Goal: Task Accomplishment & Management: Manage account settings

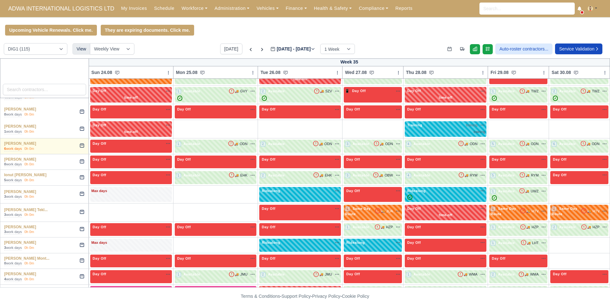
scroll to position [609, 0]
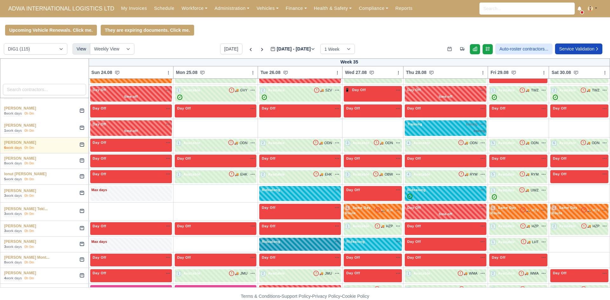
click at [277, 239] on div "Ridealong na" at bounding box center [300, 241] width 79 height 5
select select "Ridealong"
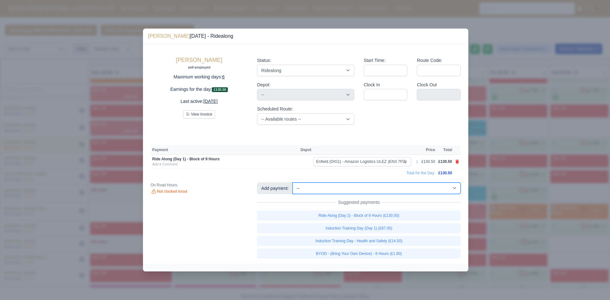
click at [311, 188] on select "-- Additional Hour Support (£14.50) Additional Stop Support (£1.00) Additional …" at bounding box center [377, 188] width 168 height 11
select select "5"
click at [293, 183] on select "-- Additional Hour Support (£14.50) Additional Stop Support (£1.00) Additional …" at bounding box center [377, 188] width 168 height 11
select select "1"
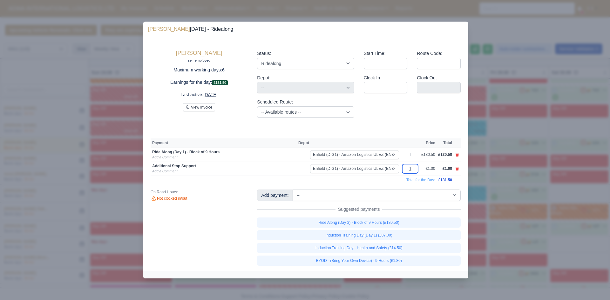
click at [412, 170] on input "1" at bounding box center [410, 168] width 16 height 9
type input "43."
type input "43.5"
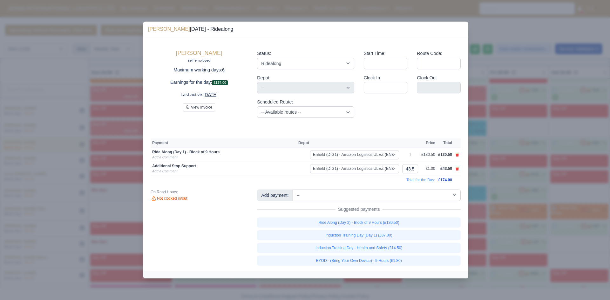
click at [359, 183] on td "Total for the Day:" at bounding box center [294, 180] width 286 height 9
click at [169, 173] on link "Add a Comment" at bounding box center [164, 171] width 25 height 4
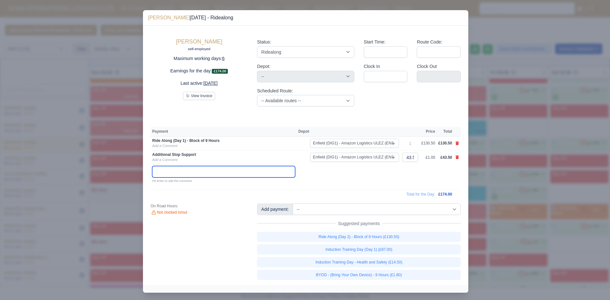
click at [179, 172] on input "text" at bounding box center [223, 171] width 143 height 11
type input "Induction complete"
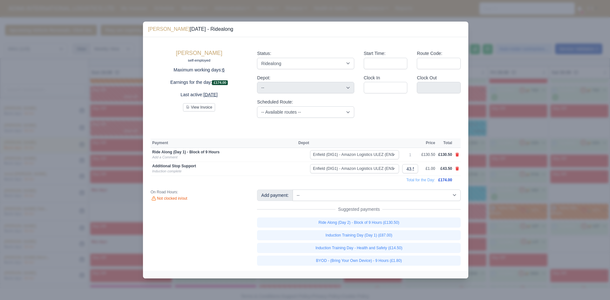
click at [515, 150] on div at bounding box center [305, 150] width 610 height 300
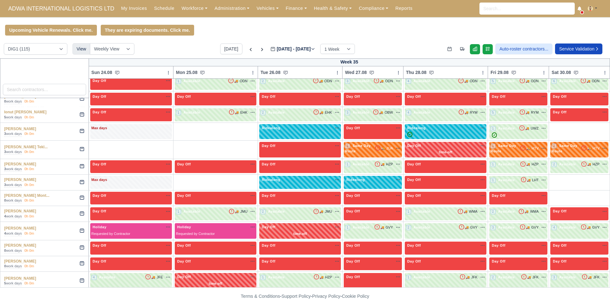
scroll to position [671, 0]
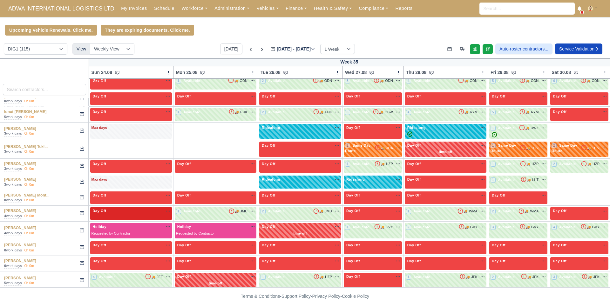
click at [142, 208] on div "Day Off Available" at bounding box center [131, 210] width 79 height 5
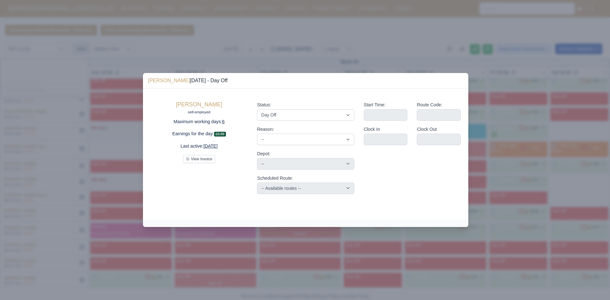
click at [294, 122] on div "Status: Available Day Off Stand By Holiday Other Depot In Office OSM Ridealong …" at bounding box center [305, 147] width 106 height 103
click at [298, 116] on select "Available Day Off Stand By Holiday Other Depot In Office OSM Ridealong Nursery …" at bounding box center [305, 114] width 97 height 11
select select "Available"
click at [257, 109] on select "Available Day Off Stand By Holiday Other Depot In Office OSM Ridealong Nursery …" at bounding box center [305, 114] width 97 height 11
select select
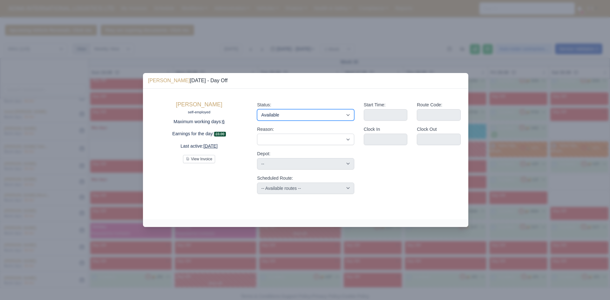
select select
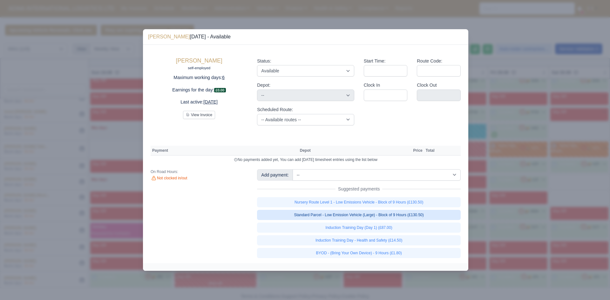
click at [425, 218] on link "Standard Parcel - Low Emission Vehicle (Large) - Block of 9 Hours (£130.50)" at bounding box center [359, 215] width 204 height 10
select select "1"
select select
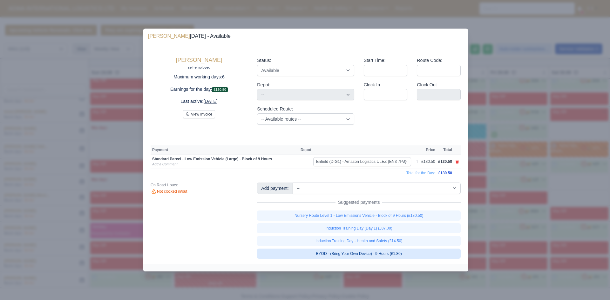
click at [403, 257] on link "BYOD - (Bring Your Own Device) - 9 Hours (£1.80)" at bounding box center [359, 254] width 204 height 10
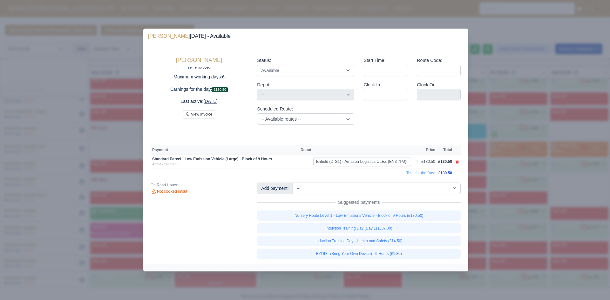
select select
select select "1"
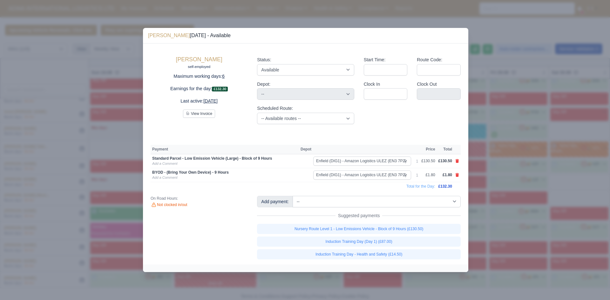
click at [507, 193] on div at bounding box center [305, 150] width 610 height 300
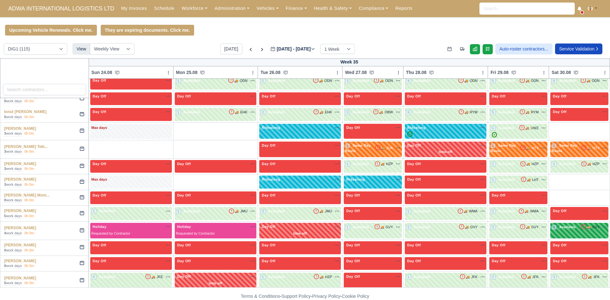
click at [558, 225] on span "Available" at bounding box center [567, 227] width 19 height 4
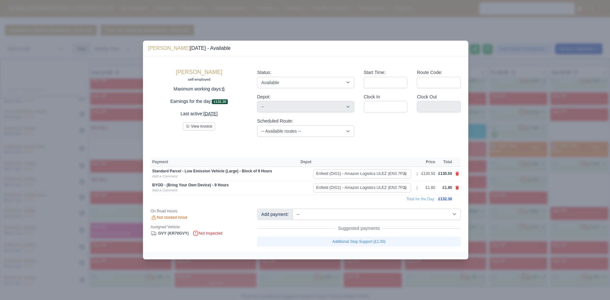
click at [511, 203] on div at bounding box center [305, 150] width 610 height 300
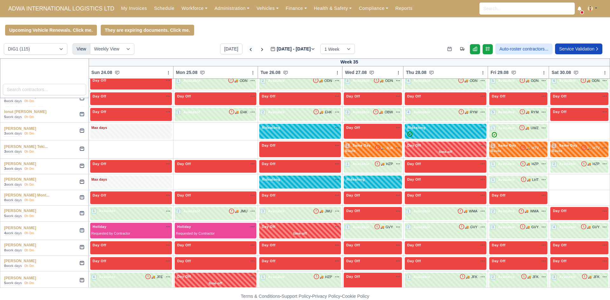
click at [248, 52] on icon at bounding box center [251, 49] width 6 height 6
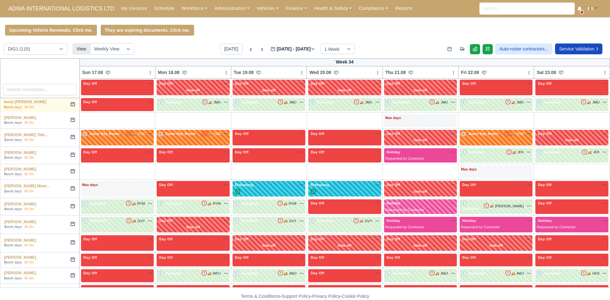
type input "2025-08-19"
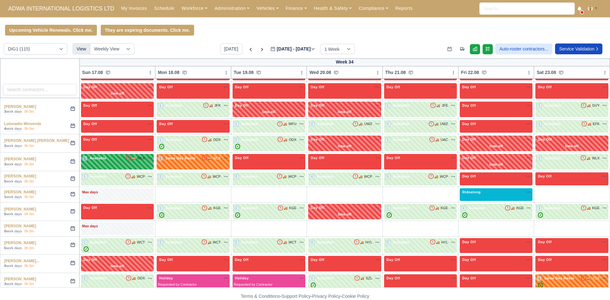
scroll to position [890, 0]
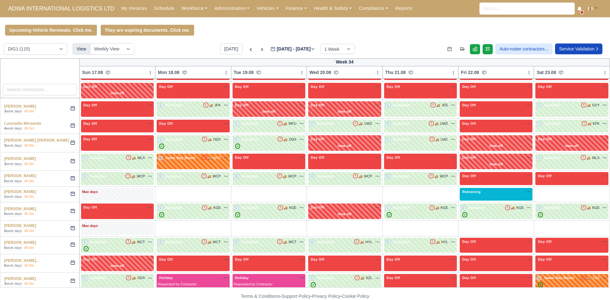
click at [42, 56] on div "DIG1 (115) DHW1 (57) View Weekly View Wave times Daily Roster Today Aug 17 - Au…" at bounding box center [305, 50] width 610 height 15
click at [46, 49] on select "DIG1 (115) DHW1 (57)" at bounding box center [36, 48] width 64 height 11
select select "2"
click at [4, 44] on select "DIG1 (115) DHW1 (57)" at bounding box center [36, 48] width 64 height 11
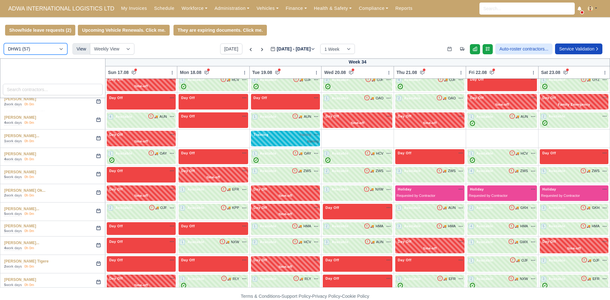
scroll to position [367, 0]
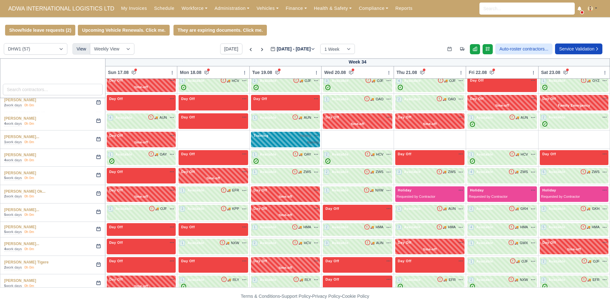
click at [262, 143] on div "training" at bounding box center [285, 142] width 67 height 5
select select "Training"
select select "2"
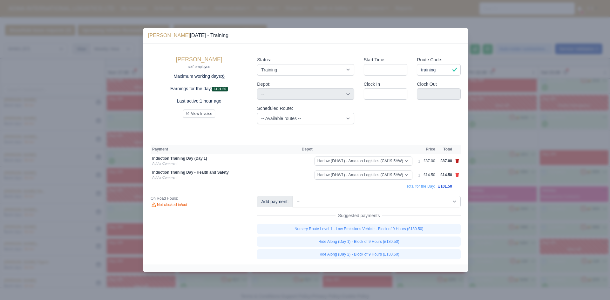
click at [456, 162] on icon at bounding box center [457, 161] width 3 height 4
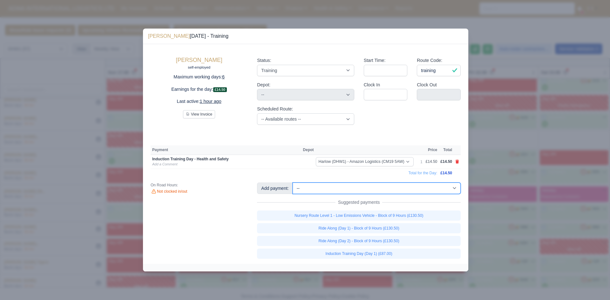
click at [448, 192] on select "-- Additional Hour Support (£14.50) Additional Stop Support (£1.00) Additional …" at bounding box center [377, 188] width 168 height 11
select select "74"
click at [293, 183] on select "-- Additional Hour Support (£14.50) Additional Stop Support (£1.00) Additional …" at bounding box center [377, 188] width 168 height 11
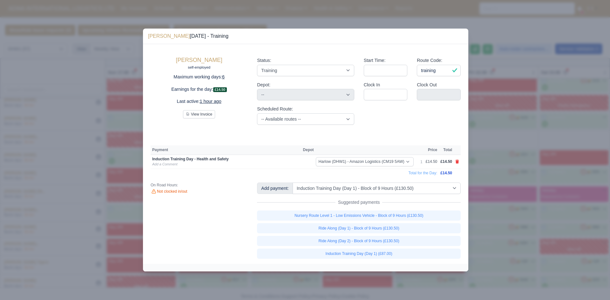
select select "2"
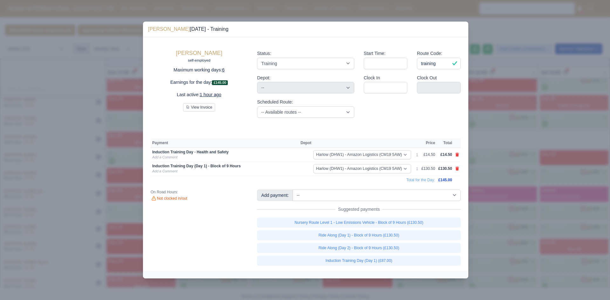
click at [518, 153] on div at bounding box center [305, 150] width 610 height 300
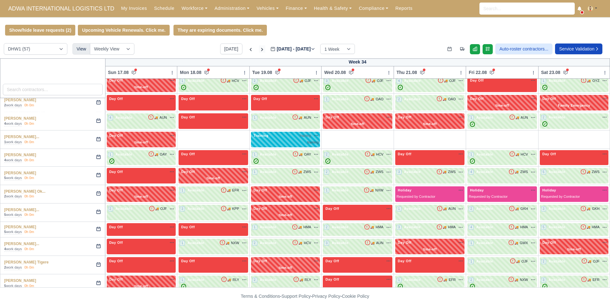
click at [259, 50] on icon at bounding box center [262, 49] width 6 height 6
type input "2025-08-26"
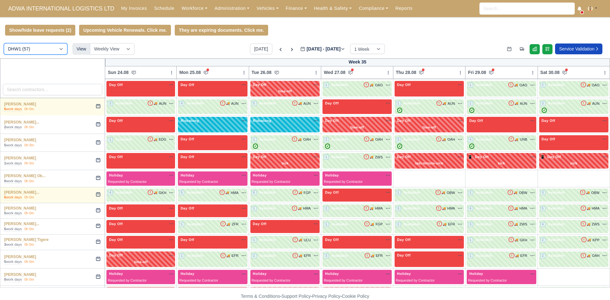
click at [57, 55] on select "DIG1 (115) DHW1 (57)" at bounding box center [36, 48] width 64 height 11
select select "1"
click at [4, 44] on select "DIG1 (115) DHW1 (57)" at bounding box center [36, 48] width 64 height 11
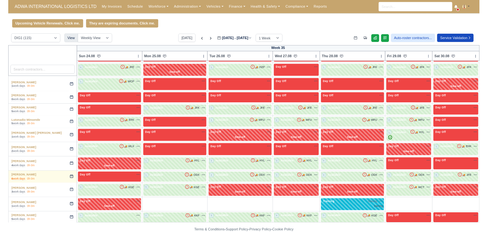
scroll to position [862, 0]
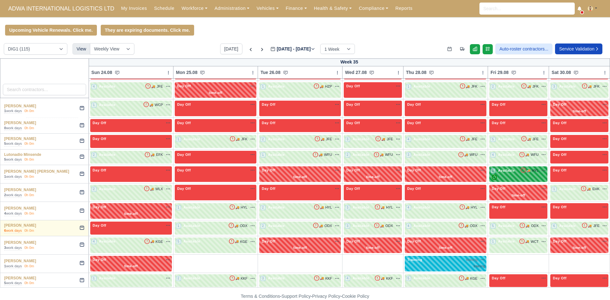
click at [497, 168] on span "Available" at bounding box center [506, 170] width 19 height 4
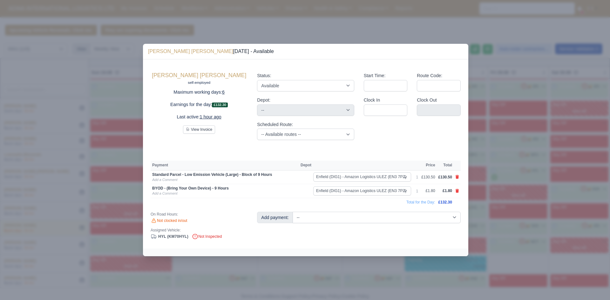
click at [488, 176] on div at bounding box center [305, 150] width 610 height 300
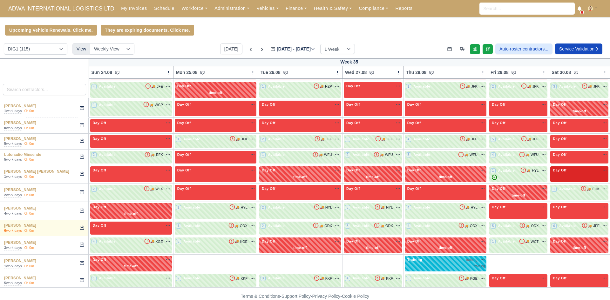
click at [550, 167] on div "Day Off Available" at bounding box center [579, 175] width 58 height 16
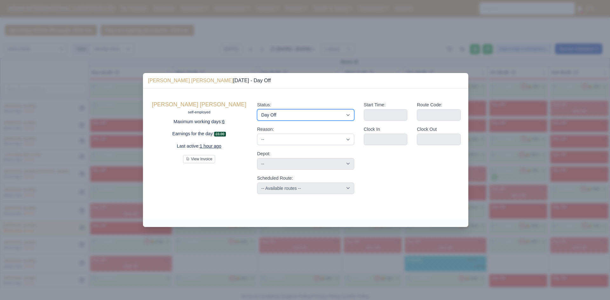
click at [321, 113] on select "Available Day Off Stand By Holiday Other Depot In Office OSM Ridealong Nursery …" at bounding box center [305, 114] width 97 height 11
select select "Available"
click at [257, 109] on select "Available Day Off Stand By Holiday Other Depot In Office OSM Ridealong Nursery …" at bounding box center [305, 114] width 97 height 11
select select
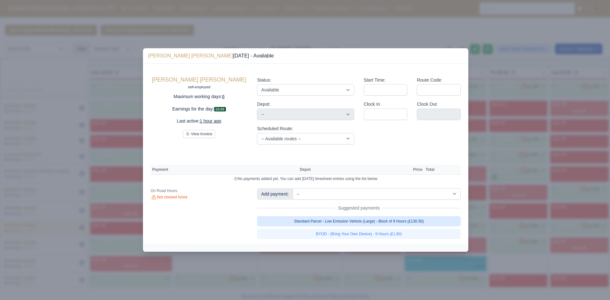
click at [410, 224] on link "Standard Parcel - Low Emission Vehicle (Large) - Block of 9 Hours (£130.50)" at bounding box center [359, 221] width 204 height 10
select select "1"
select select
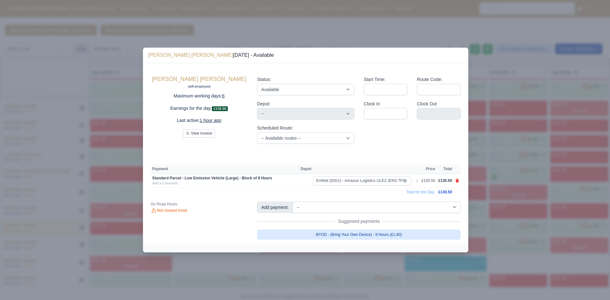
click at [398, 235] on link "BYOD - (Bring Your Own Device) - 9 Hours (£1.80)" at bounding box center [359, 235] width 204 height 10
select select
select select "1"
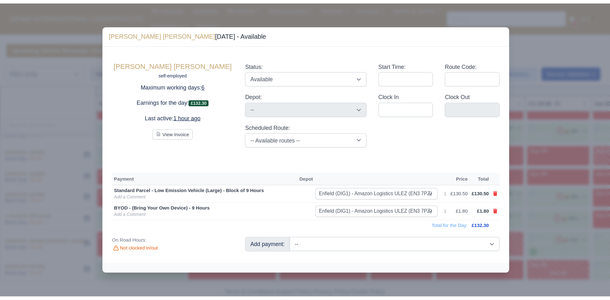
scroll to position [861, 0]
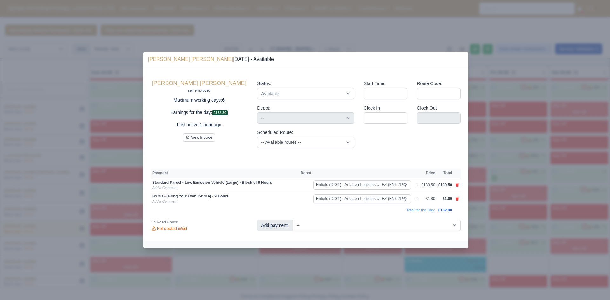
click at [304, 39] on div at bounding box center [305, 150] width 610 height 300
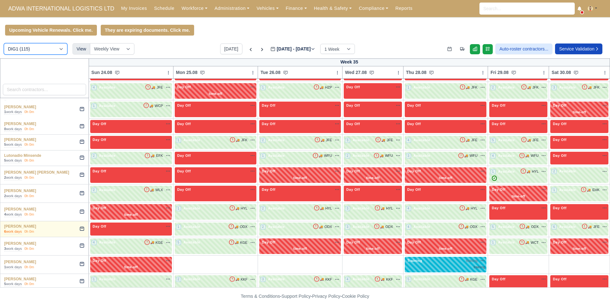
click at [46, 49] on select "DIG1 (115) DHW1 (57)" at bounding box center [36, 48] width 64 height 11
select select "2"
click at [4, 44] on select "DIG1 (115) DHW1 (57)" at bounding box center [36, 48] width 64 height 11
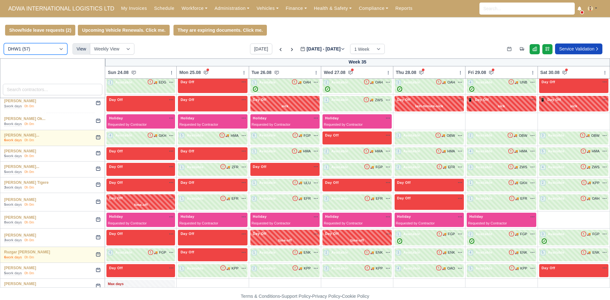
scroll to position [419, 0]
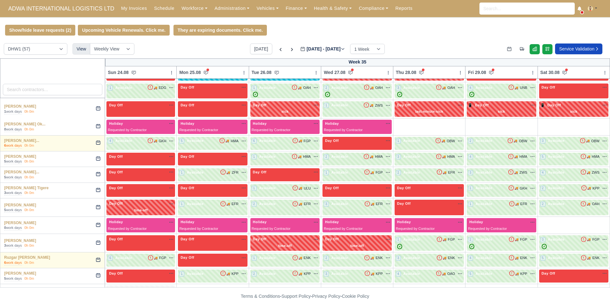
click at [195, 46] on div "DIG1 (115) DHW1 (57) View Weekly View Wave times Daily Roster Today Aug 24 - Au…" at bounding box center [305, 50] width 610 height 15
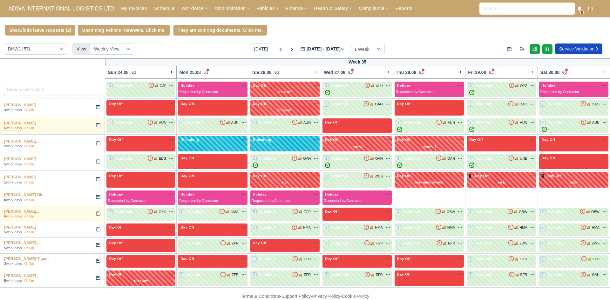
scroll to position [348, 0]
click at [157, 167] on div "1 Available 🚚" at bounding box center [140, 162] width 69 height 15
select select "2"
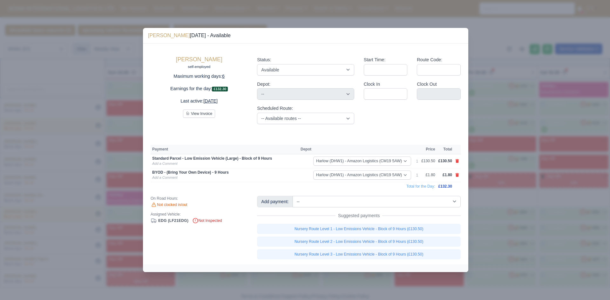
click at [519, 222] on div at bounding box center [305, 150] width 610 height 300
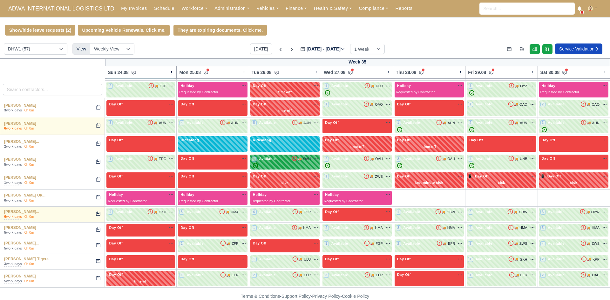
click at [281, 165] on div "✓" at bounding box center [285, 165] width 67 height 5
select select "2"
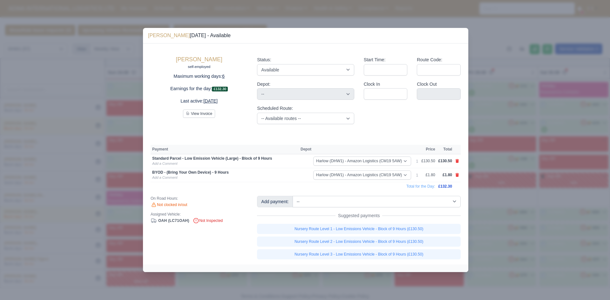
click at [503, 203] on div at bounding box center [305, 150] width 610 height 300
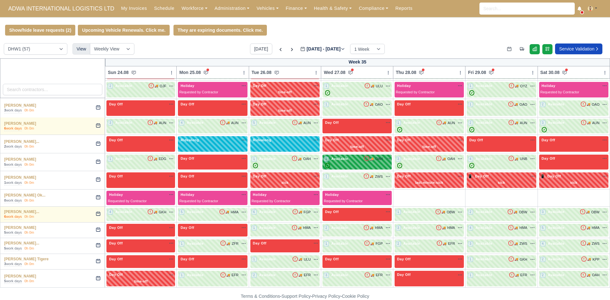
click at [357, 168] on div "✓" at bounding box center [357, 165] width 67 height 5
select select "2"
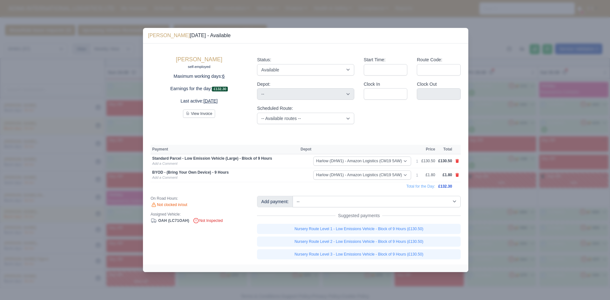
click at [543, 206] on div at bounding box center [305, 150] width 610 height 300
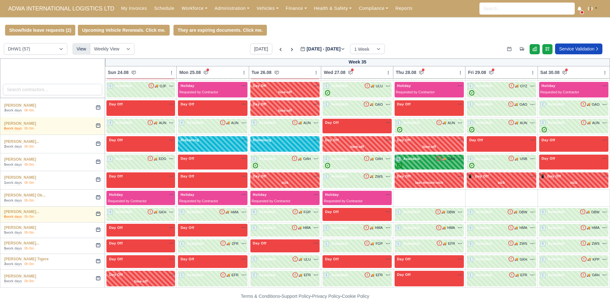
click at [430, 167] on div "✓" at bounding box center [429, 165] width 67 height 5
select select "2"
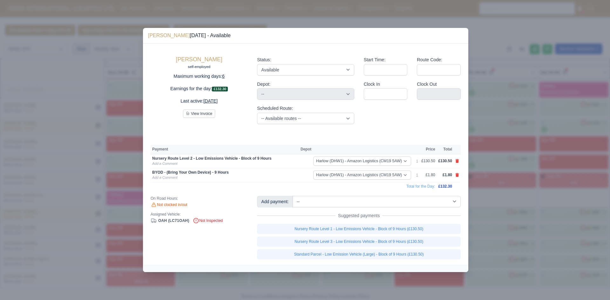
click at [508, 206] on div at bounding box center [305, 150] width 610 height 300
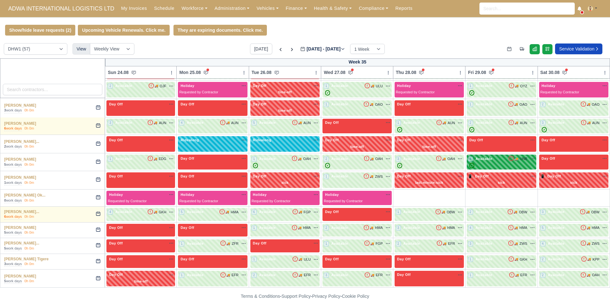
click at [494, 162] on div "4 Available 🚚 UNB" at bounding box center [501, 159] width 67 height 6
select select "2"
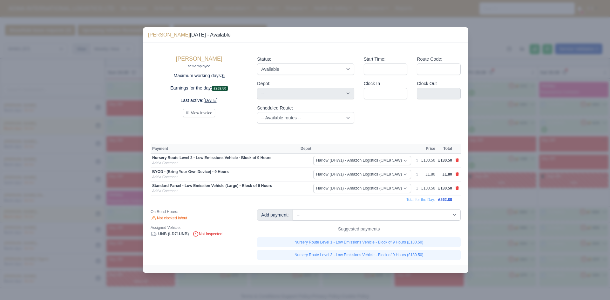
click at [459, 188] on td at bounding box center [457, 189] width 7 height 14
click at [456, 188] on icon at bounding box center [457, 189] width 3 height 4
select select
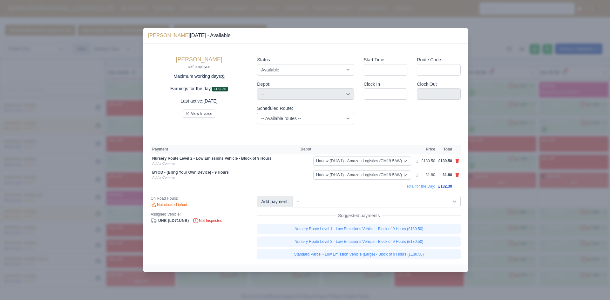
click at [488, 199] on div at bounding box center [305, 150] width 610 height 300
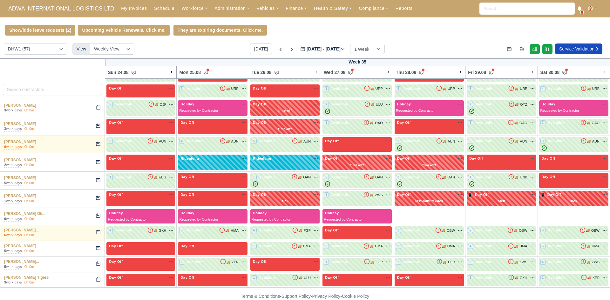
scroll to position [329, 0]
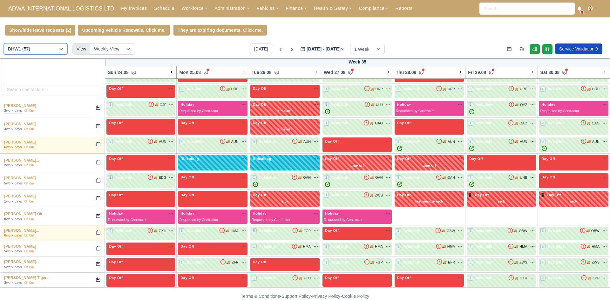
click at [48, 49] on select "DIG1 (115) DHW1 (57)" at bounding box center [36, 48] width 64 height 11
select select "1"
click at [4, 44] on select "DIG1 (115) DHW1 (57)" at bounding box center [36, 48] width 64 height 11
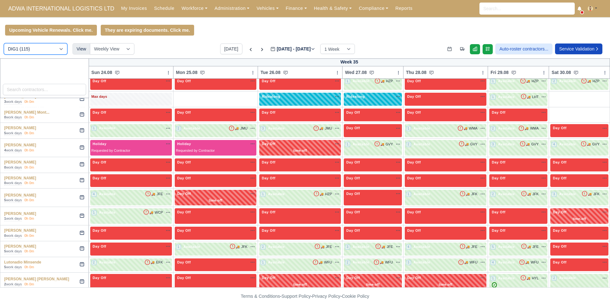
scroll to position [870, 0]
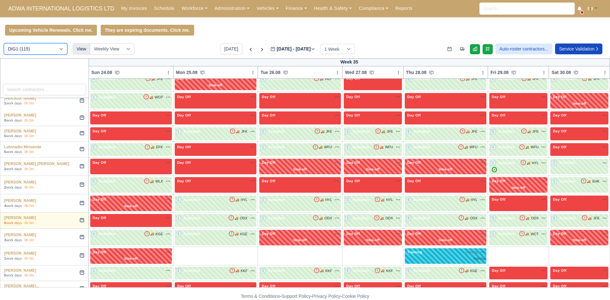
click at [41, 52] on select "DIG1 (115) DHW1 (57)" at bounding box center [36, 48] width 64 height 11
select select "2"
click at [4, 44] on select "DIG1 (115) DHW1 (57)" at bounding box center [36, 48] width 64 height 11
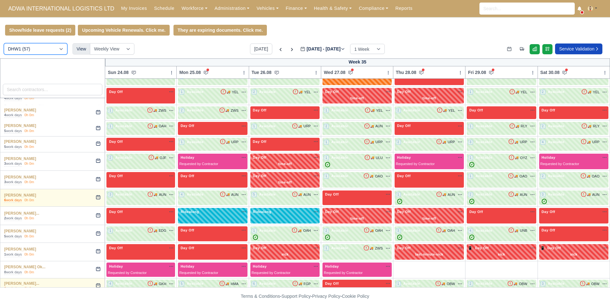
scroll to position [277, 0]
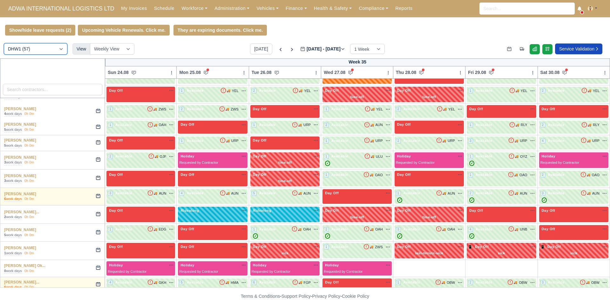
click at [44, 49] on select "DIG1 (115) DHW1 (57)" at bounding box center [36, 48] width 64 height 11
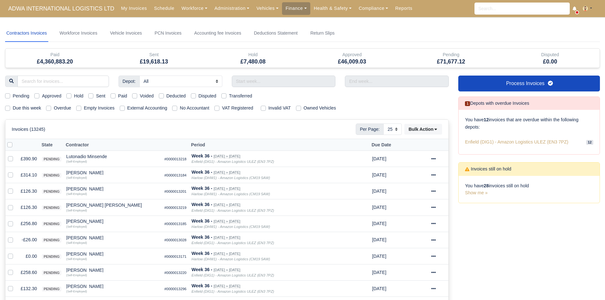
select select "25"
click at [215, 5] on link "Administration" at bounding box center [232, 8] width 42 height 12
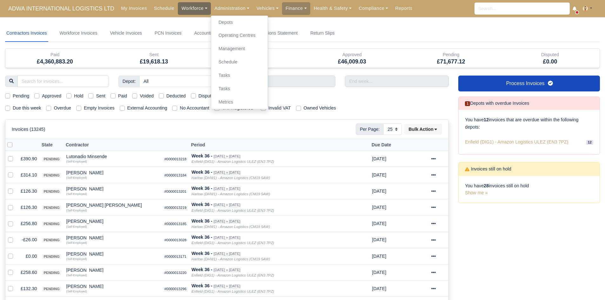
click at [183, 14] on link "Workforce" at bounding box center [194, 8] width 33 height 12
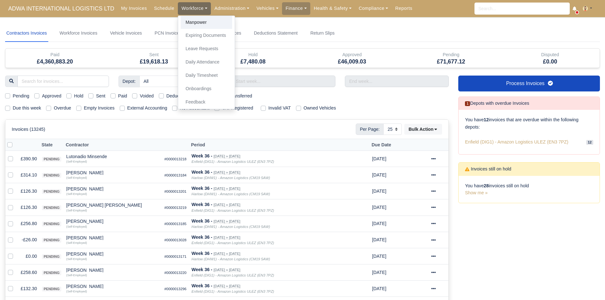
click at [185, 24] on link "Manpower" at bounding box center [206, 22] width 51 height 13
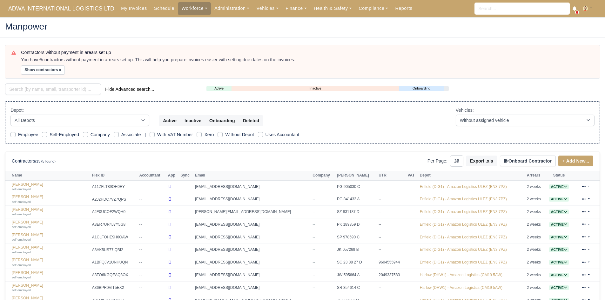
select select "25"
click at [74, 90] on input "search" at bounding box center [53, 89] width 96 height 11
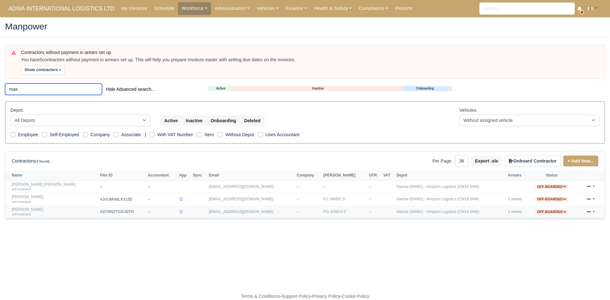
type input "max"
click at [28, 210] on link "Max Eldridge self-employed" at bounding box center [54, 212] width 85 height 9
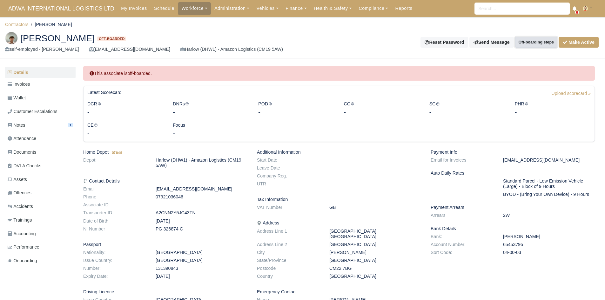
click at [532, 40] on button "Off-boarding steps" at bounding box center [536, 42] width 42 height 11
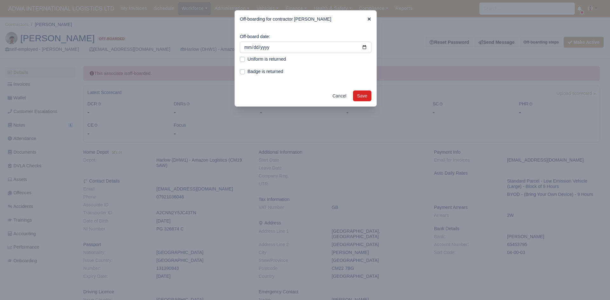
click at [369, 18] on icon at bounding box center [369, 19] width 4 height 4
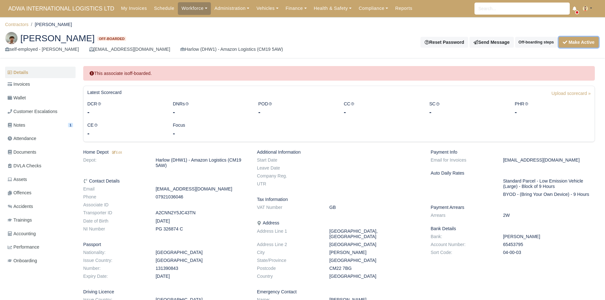
click at [579, 41] on button "Make Active" at bounding box center [579, 42] width 40 height 11
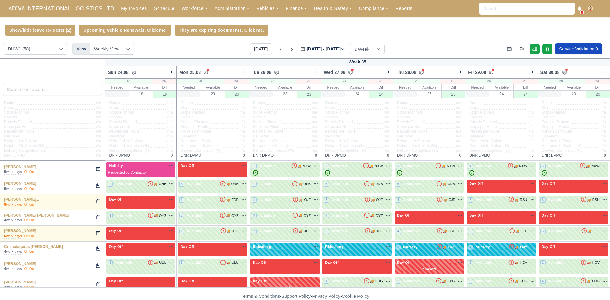
select select "2"
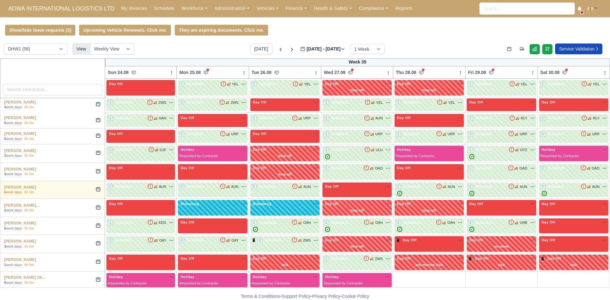
scroll to position [304, 0]
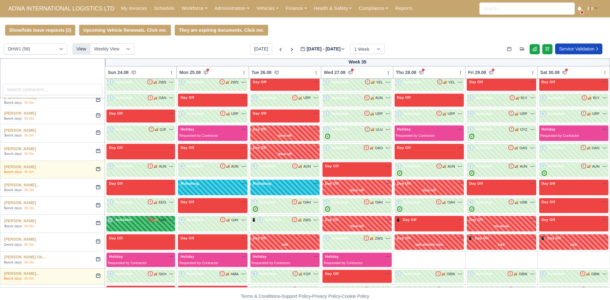
click at [149, 224] on div "3 Available 🚚 OAY" at bounding box center [141, 220] width 66 height 7
select select "2"
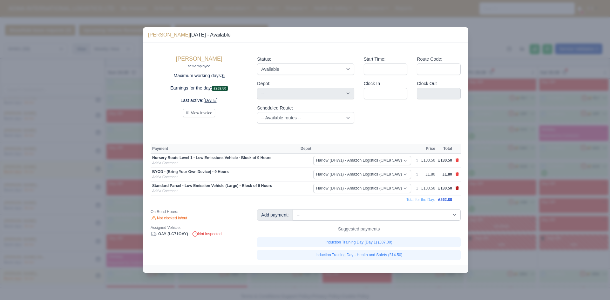
click at [457, 187] on icon at bounding box center [457, 189] width 3 height 4
select select
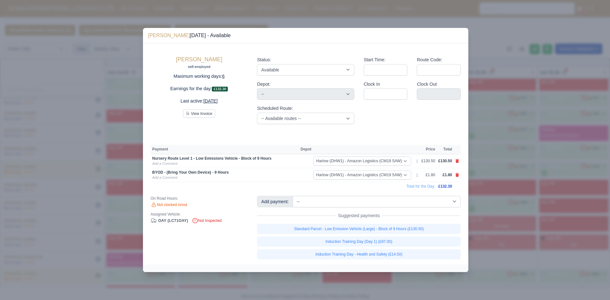
click at [487, 210] on div at bounding box center [305, 150] width 610 height 300
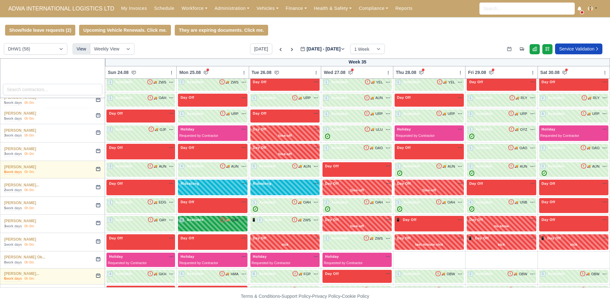
click at [210, 222] on div "4 Available 🚚 OAY" at bounding box center [212, 220] width 67 height 6
select select "2"
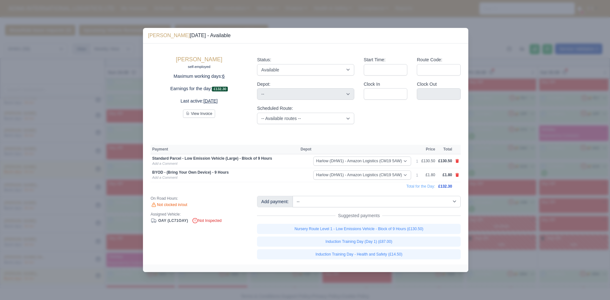
click at [505, 193] on div at bounding box center [305, 150] width 610 height 300
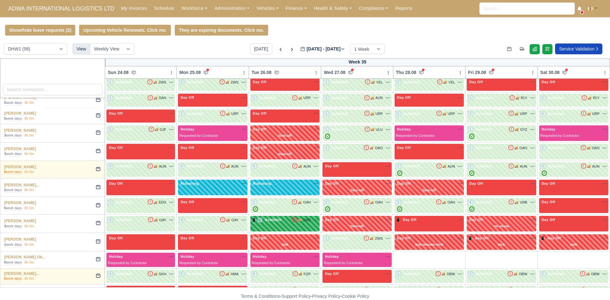
click at [302, 226] on div "📱 5 Available 🚚" at bounding box center [284, 224] width 69 height 16
select select "2"
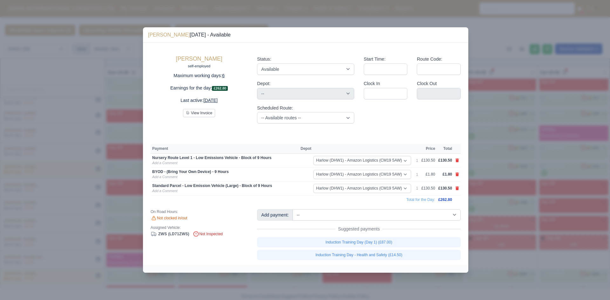
click at [455, 191] on link at bounding box center [457, 188] width 4 height 5
select select
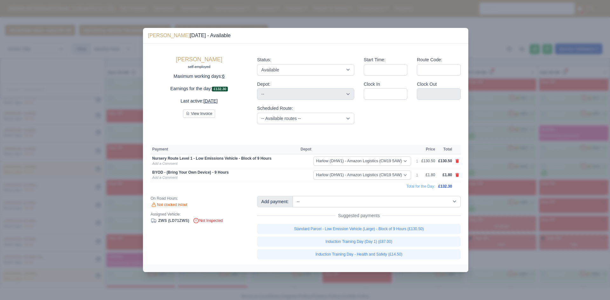
click at [476, 194] on div at bounding box center [305, 150] width 610 height 300
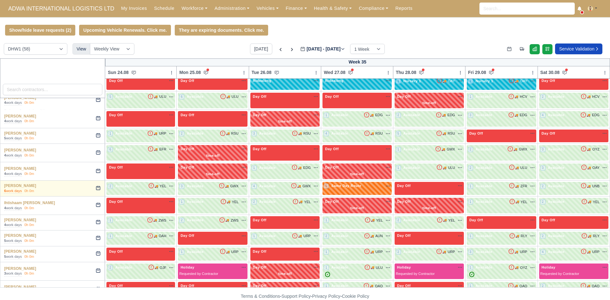
scroll to position [166, 0]
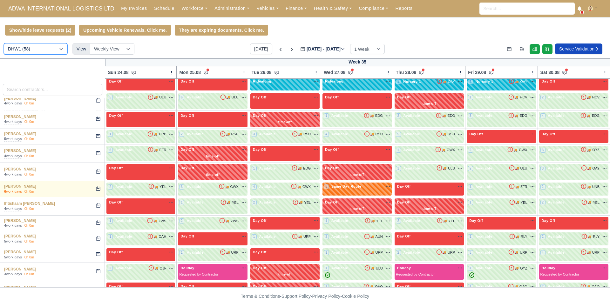
click at [42, 50] on select "DIG1 (115) DHW1 (58)" at bounding box center [36, 48] width 64 height 11
select select "1"
click at [4, 44] on select "DIG1 (115) DHW1 (58)" at bounding box center [36, 48] width 64 height 11
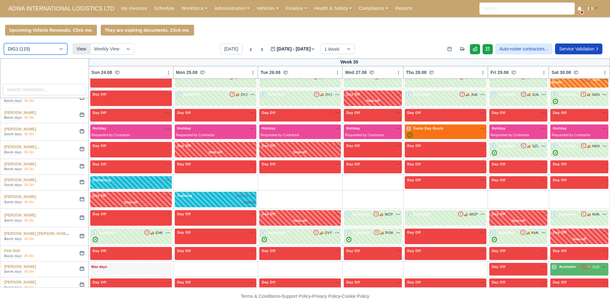
scroll to position [1199, 0]
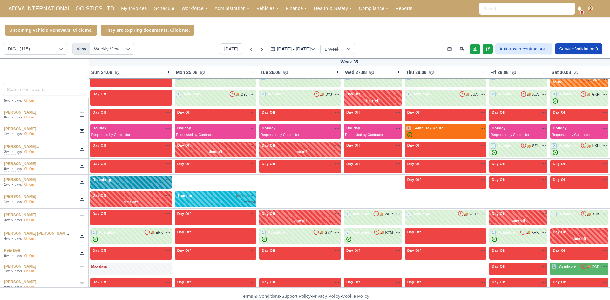
click at [143, 177] on div "Ridealong na" at bounding box center [131, 180] width 79 height 7
select select "Ridealong"
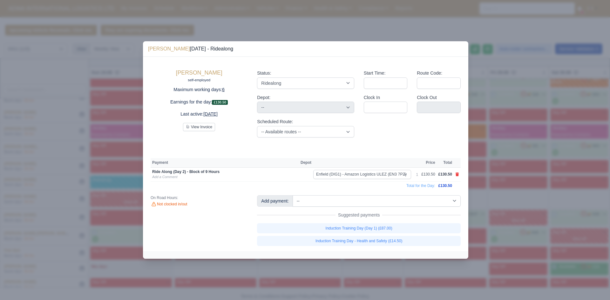
click at [477, 178] on div at bounding box center [305, 150] width 610 height 300
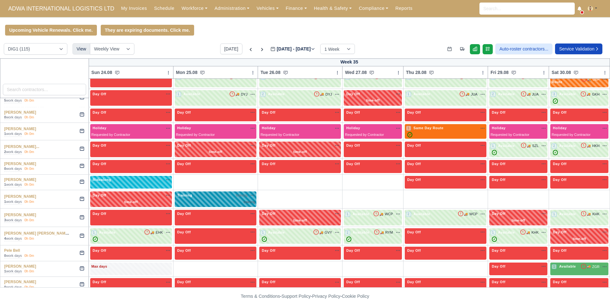
click at [204, 193] on div "Training training na" at bounding box center [215, 195] width 79 height 5
select select "Training"
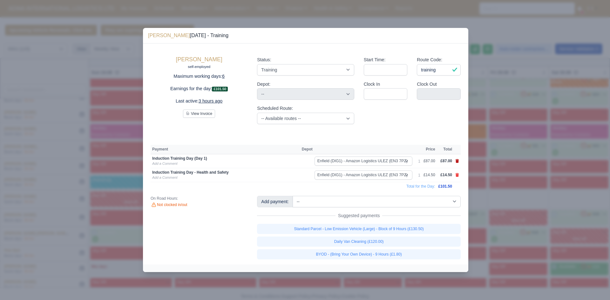
click at [459, 161] on icon at bounding box center [457, 161] width 3 height 4
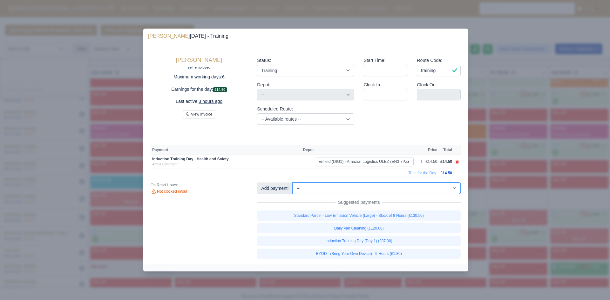
click at [411, 189] on select "-- Additional Hour Support (£14.50) Additional Stop Support (£1.00) Additional …" at bounding box center [377, 188] width 168 height 11
select select "74"
click at [293, 183] on select "-- Additional Hour Support (£14.50) Additional Stop Support (£1.00) Additional …" at bounding box center [377, 188] width 168 height 11
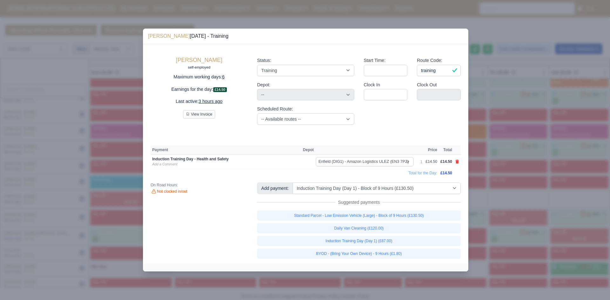
select select "1"
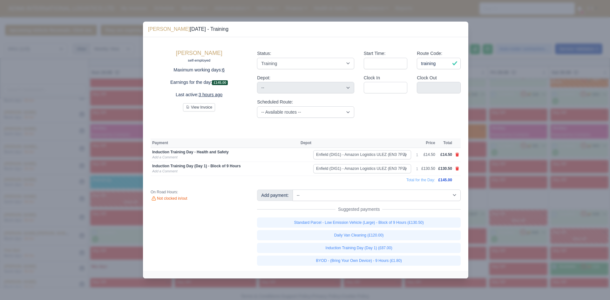
click at [496, 157] on div at bounding box center [305, 150] width 610 height 300
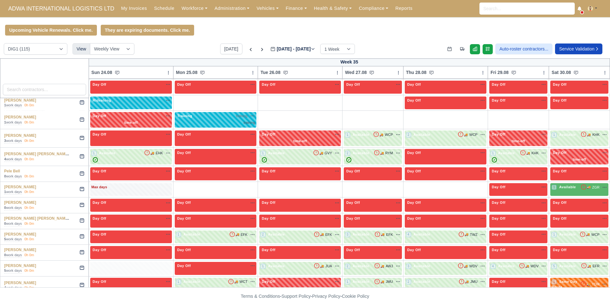
scroll to position [1284, 0]
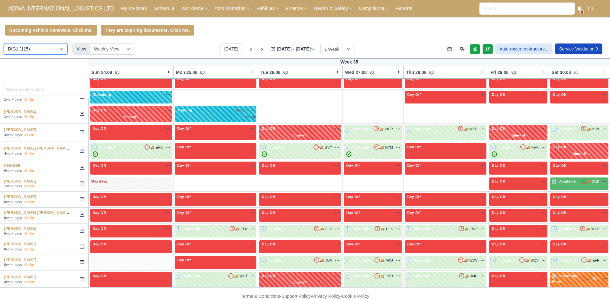
click at [41, 51] on select "DIG1 (115) DHW1 (58)" at bounding box center [36, 48] width 64 height 11
select select "2"
click at [4, 44] on select "DIG1 (115) DHW1 (58)" at bounding box center [36, 48] width 64 height 11
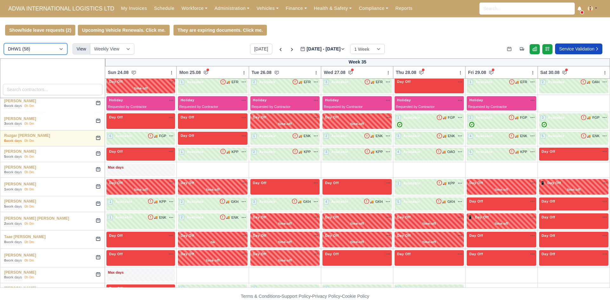
scroll to position [538, 0]
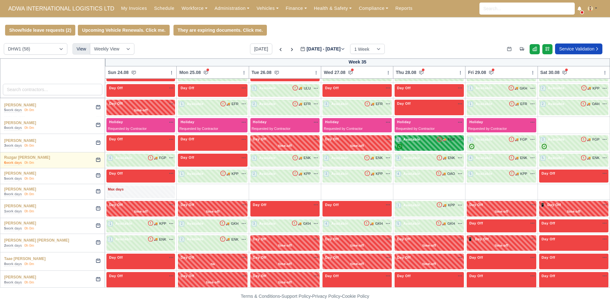
click at [410, 138] on td "1 Available 🚚" at bounding box center [429, 143] width 72 height 18
click at [410, 141] on span "Available" at bounding box center [411, 139] width 19 height 4
select select "2"
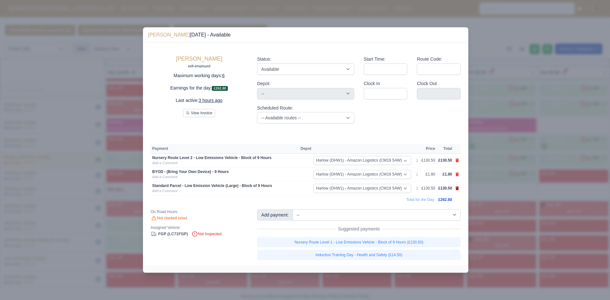
click at [456, 188] on icon at bounding box center [457, 189] width 3 height 4
select select
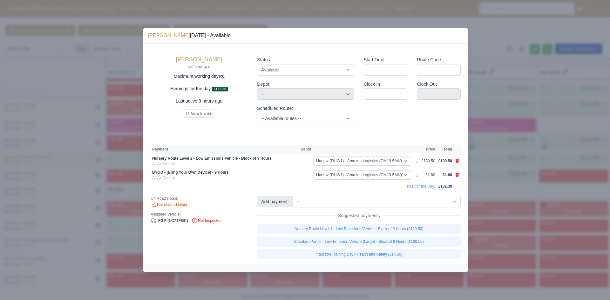
click at [484, 179] on div at bounding box center [305, 150] width 610 height 300
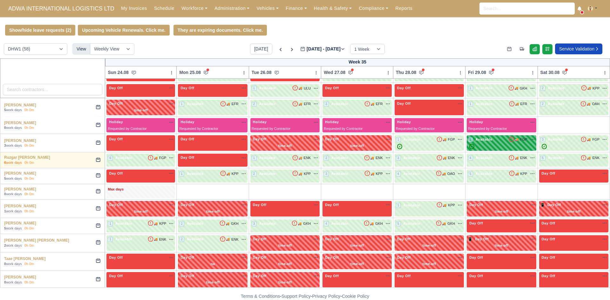
click at [483, 145] on div "✓" at bounding box center [501, 146] width 67 height 5
select select "2"
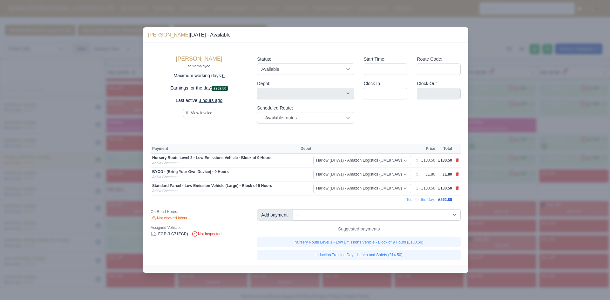
click at [461, 189] on div "Rhys Wogboroma self-employed Maximum working days: 6 Earnings for the day: £262…" at bounding box center [305, 154] width 325 height 222
click at [460, 189] on td at bounding box center [457, 189] width 7 height 14
click at [458, 189] on icon at bounding box center [457, 189] width 3 height 4
select select
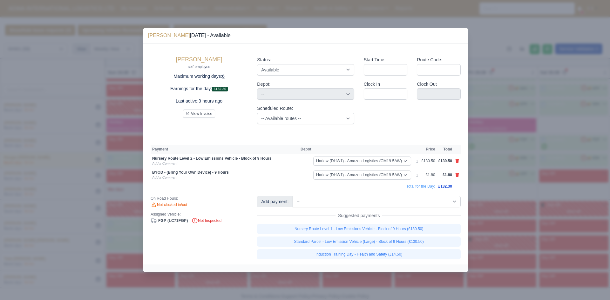
click at [497, 180] on div at bounding box center [305, 150] width 610 height 300
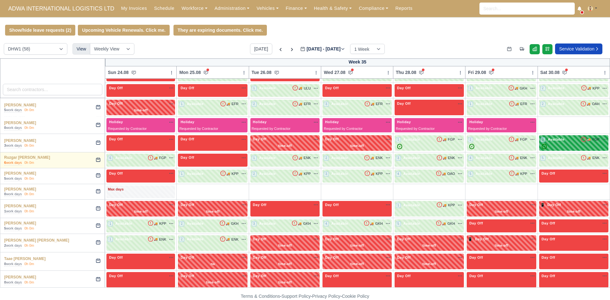
click at [555, 142] on span "Available" at bounding box center [556, 139] width 19 height 4
select select "2"
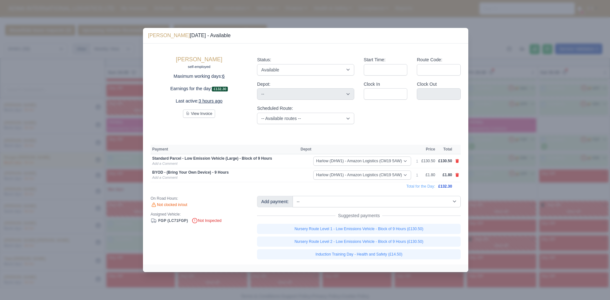
click at [492, 190] on div at bounding box center [305, 150] width 610 height 300
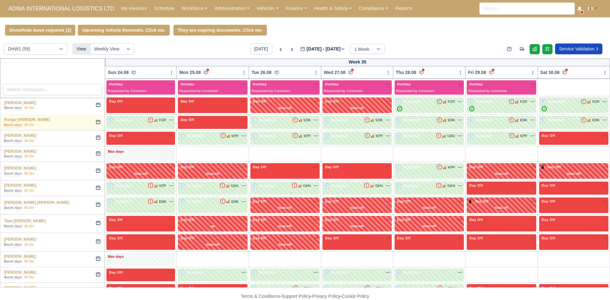
scroll to position [578, 0]
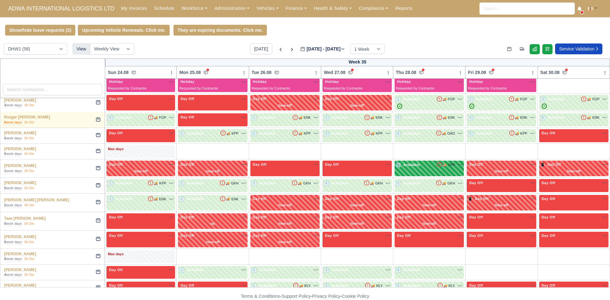
click at [408, 164] on span "Available" at bounding box center [411, 165] width 19 height 4
select select "2"
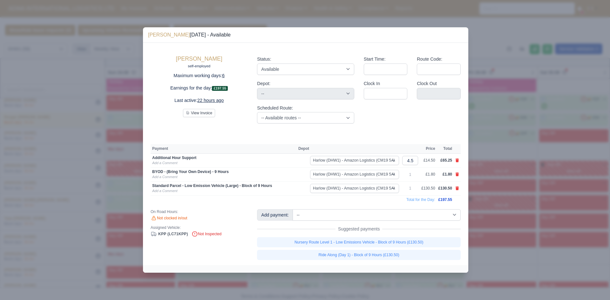
click at [456, 172] on td at bounding box center [457, 175] width 7 height 14
click at [458, 188] on icon at bounding box center [457, 189] width 3 height 4
select select
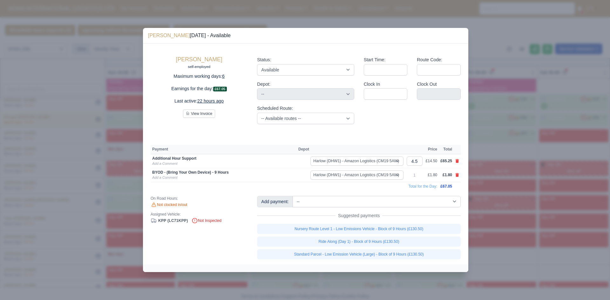
click at [496, 213] on div at bounding box center [305, 150] width 610 height 300
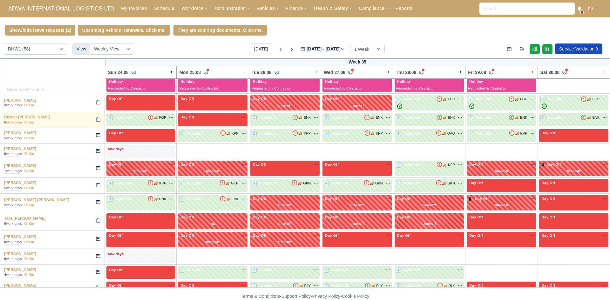
scroll to position [622, 0]
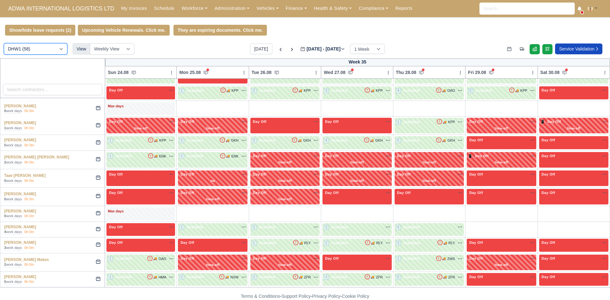
click at [53, 49] on select "DIG1 (115) DHW1 (58)" at bounding box center [36, 48] width 64 height 11
select select "1"
click at [4, 44] on select "DIG1 (115) DHW1 (58)" at bounding box center [36, 48] width 64 height 11
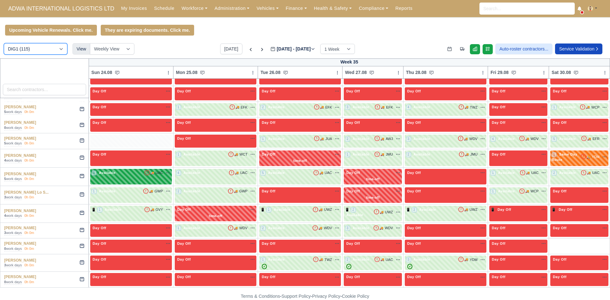
scroll to position [1412, 0]
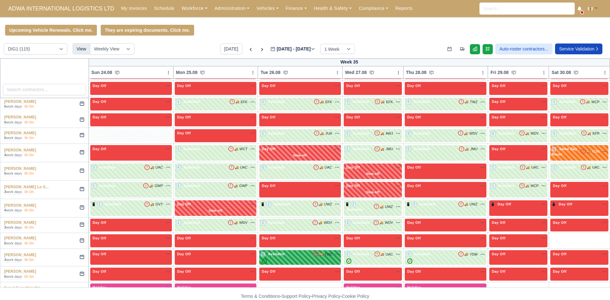
click at [286, 252] on div "1 Available 🚚 TWZ" at bounding box center [300, 255] width 79 height 6
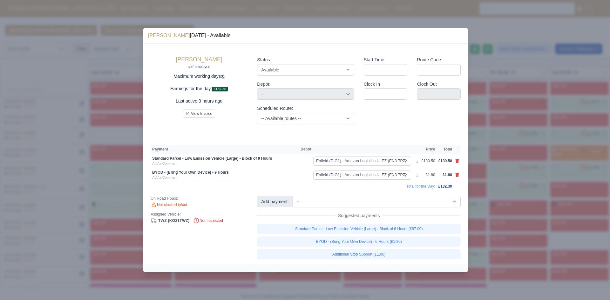
click at [503, 207] on div at bounding box center [305, 150] width 610 height 300
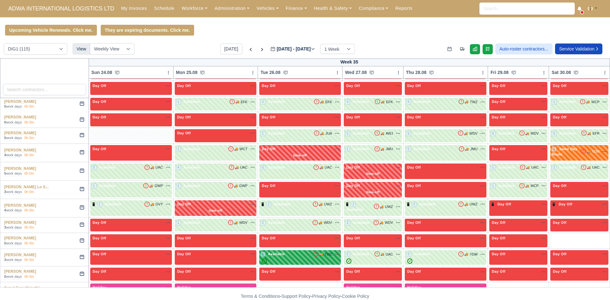
click at [301, 259] on div "✓" at bounding box center [300, 261] width 79 height 5
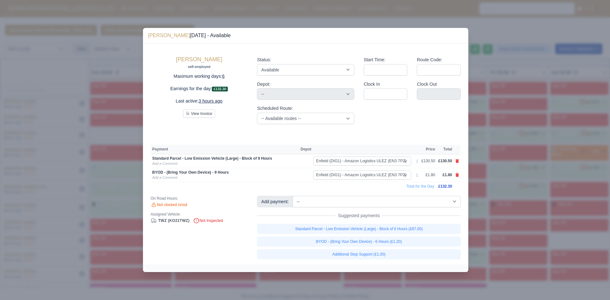
click at [512, 214] on div at bounding box center [305, 150] width 610 height 300
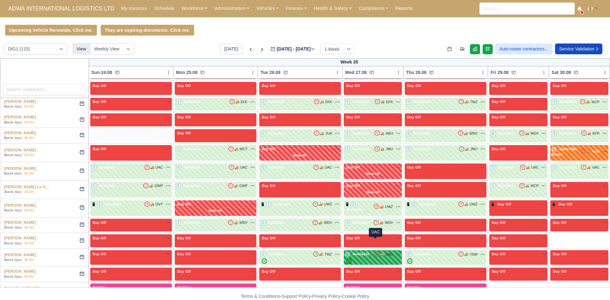
click at [380, 252] on span "🚚" at bounding box center [382, 254] width 4 height 5
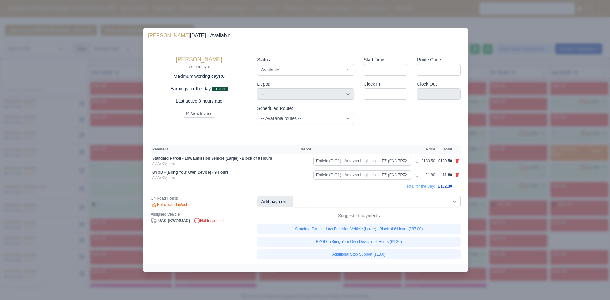
click at [476, 219] on div at bounding box center [305, 150] width 610 height 300
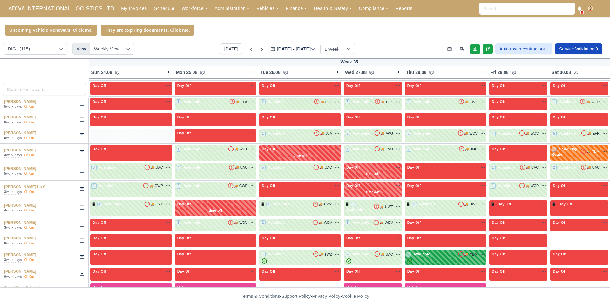
click at [419, 252] on div "3 Available 🚚 YDM" at bounding box center [445, 255] width 79 height 6
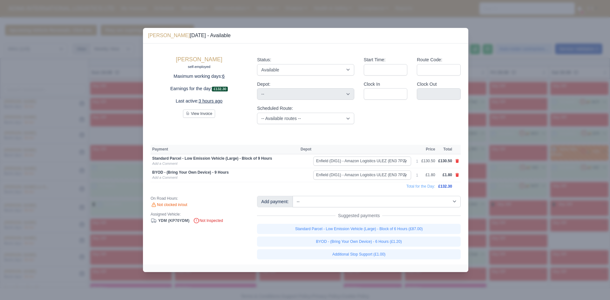
click at [458, 164] on link at bounding box center [457, 161] width 4 height 5
select select
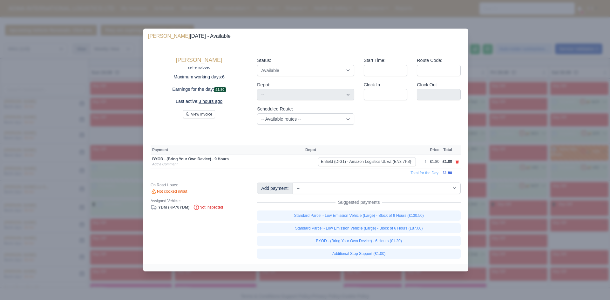
click at [458, 165] on td at bounding box center [457, 162] width 7 height 14
click at [458, 162] on icon at bounding box center [457, 162] width 3 height 4
select select
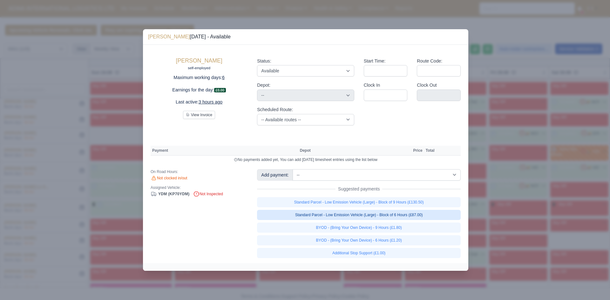
click at [429, 214] on link "Standard Parcel - Low Emission Vehicle (Large) - Block of 6 Hours (£87.00)" at bounding box center [359, 215] width 204 height 10
select select "1"
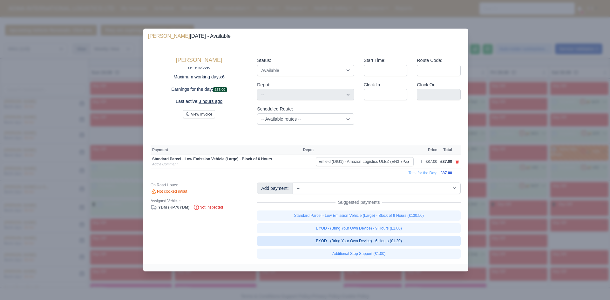
click at [412, 243] on link "BYOD - (Bring Your Own Device) - 6 Hours (£1.20)" at bounding box center [359, 241] width 204 height 10
select select "1"
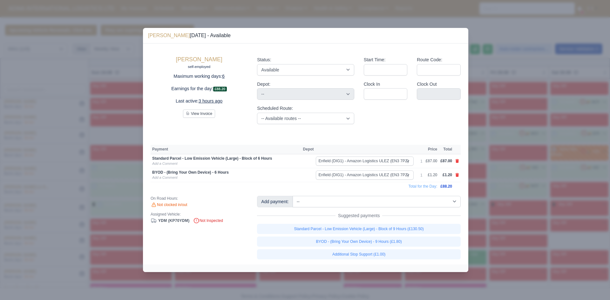
click at [543, 171] on div at bounding box center [305, 150] width 610 height 300
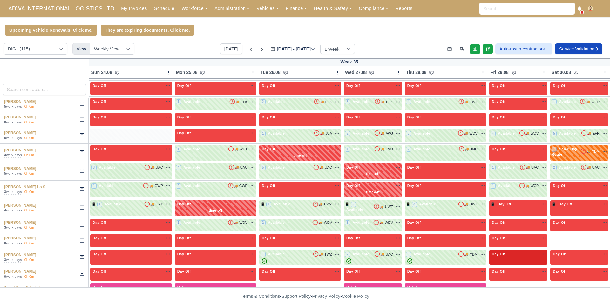
click at [491, 250] on div "Day Off Available" at bounding box center [518, 257] width 58 height 15
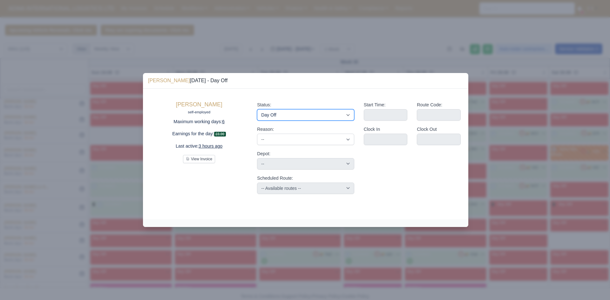
click at [324, 121] on select "Available Day Off Stand By Holiday Other Depot In Office OSM Ridealong Nursery …" at bounding box center [305, 114] width 97 height 11
select select "Same Day Route"
click at [257, 109] on select "Available Day Off Stand By Holiday Other Depot In Office OSM Ridealong Nursery …" at bounding box center [305, 114] width 97 height 11
select select
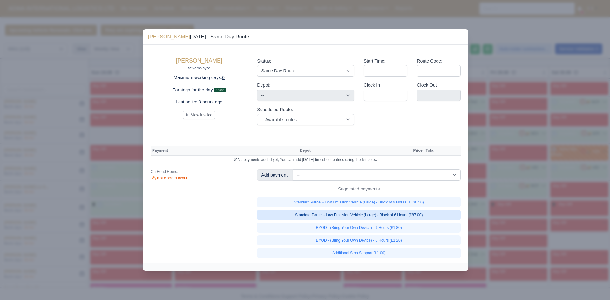
click at [426, 215] on link "Standard Parcel - Low Emission Vehicle (Large) - Block of 6 Hours (£87.00)" at bounding box center [359, 215] width 204 height 10
select select "1"
select select
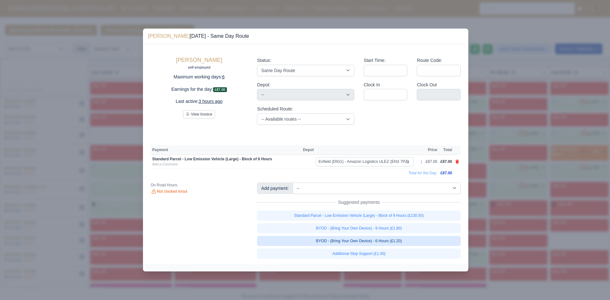
click at [411, 242] on link "BYOD - (Bring Your Own Device) - 6 Hours (£1.20)" at bounding box center [359, 241] width 204 height 10
select select
select select "1"
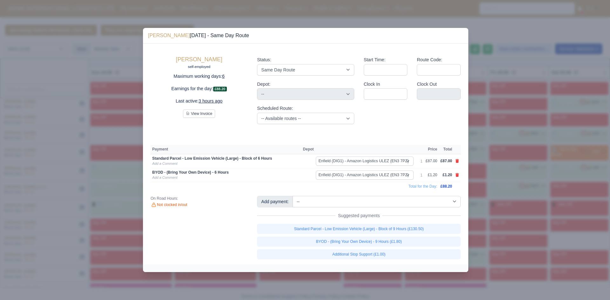
click at [557, 166] on div at bounding box center [305, 150] width 610 height 300
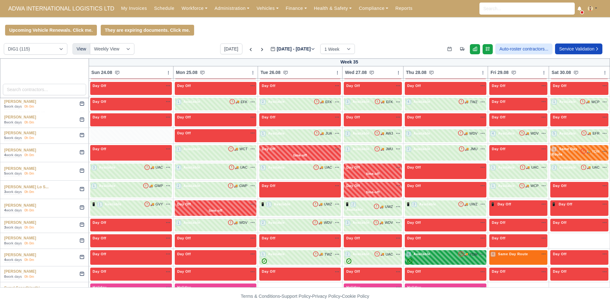
click at [439, 259] on div "✓" at bounding box center [445, 261] width 79 height 5
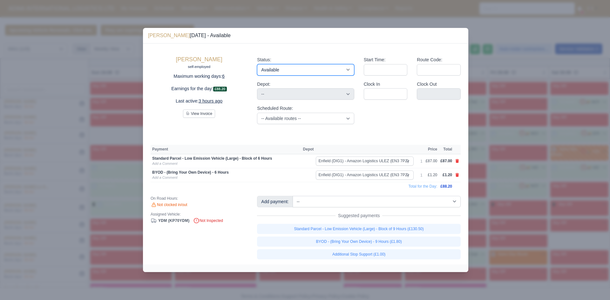
click at [318, 70] on select "Available Day Off Stand By Holiday Other Depot In Office OSM Ridealong Nursery …" at bounding box center [305, 69] width 97 height 11
select select "Same Day Route"
click at [257, 64] on select "Available Day Off Stand By Holiday Other Depot In Office OSM Ridealong Nursery …" at bounding box center [305, 69] width 97 height 11
click at [503, 165] on div at bounding box center [305, 150] width 610 height 300
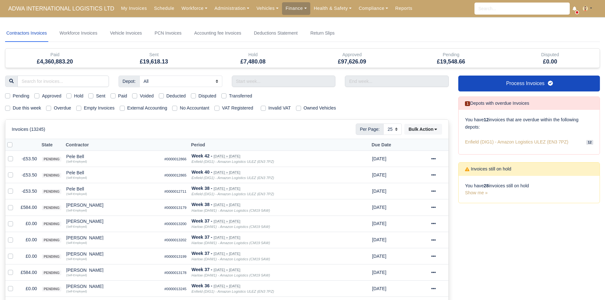
select select "25"
click at [255, 80] on input "text" at bounding box center [284, 81] width 104 height 11
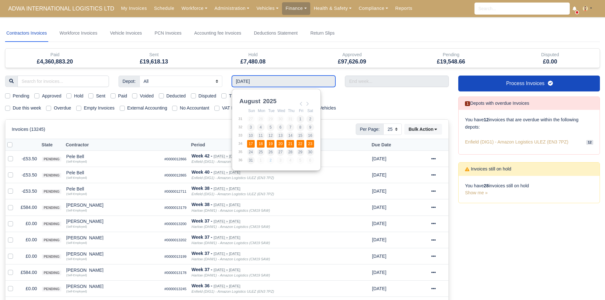
type input "17/08/2025 - 23/08/2025"
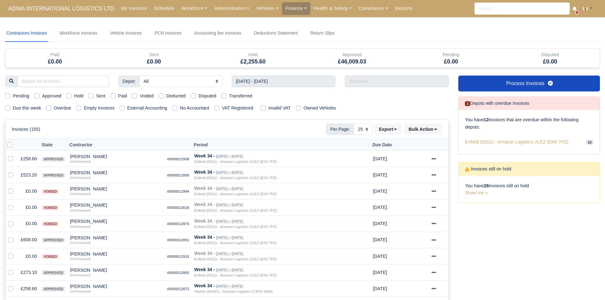
click at [263, 125] on div "Invoices (155) Per Page: 10 25 50 Export Data export: Export BACS 18 Download I…" at bounding box center [227, 129] width 431 height 11
click at [25, 99] on label "Pending" at bounding box center [21, 95] width 17 height 7
click at [10, 98] on input "Pending" at bounding box center [7, 94] width 5 height 5
checkbox input "true"
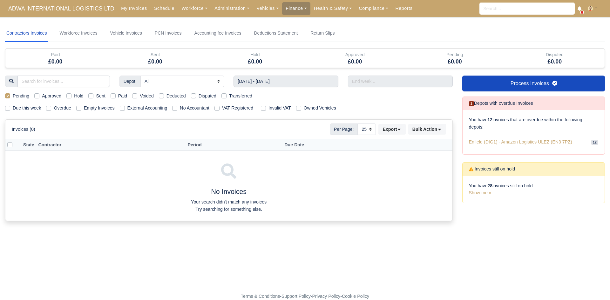
click at [25, 99] on label "Pending" at bounding box center [21, 95] width 17 height 7
click at [10, 98] on input "Pending" at bounding box center [7, 94] width 5 height 5
checkbox input "false"
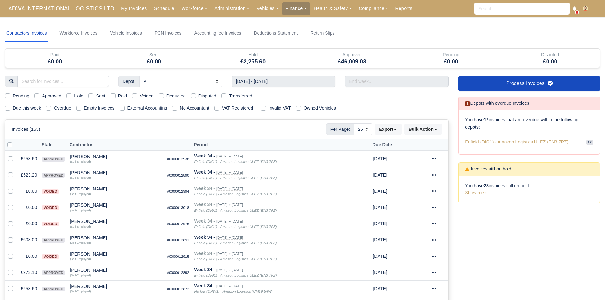
click at [56, 96] on label "Approved" at bounding box center [51, 95] width 19 height 7
click at [39, 96] on input "Approved" at bounding box center [36, 94] width 5 height 5
checkbox input "true"
click at [56, 95] on label "Approved" at bounding box center [51, 95] width 19 height 7
click at [39, 95] on input "Approved" at bounding box center [36, 94] width 5 height 5
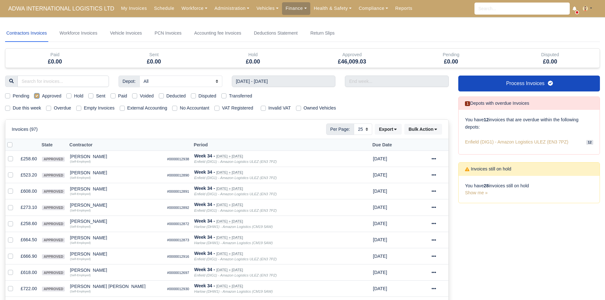
checkbox input "false"
click at [76, 94] on label "Hold" at bounding box center [78, 95] width 9 height 7
click at [71, 94] on input "Hold" at bounding box center [68, 94] width 5 height 5
checkbox input "true"
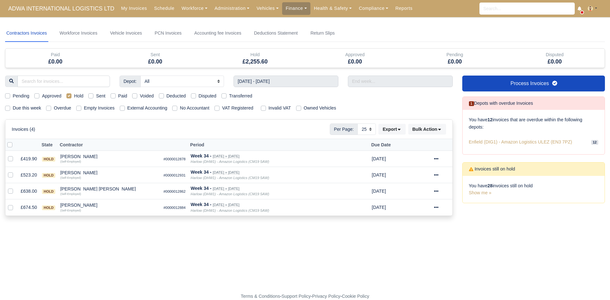
click at [76, 94] on label "Hold" at bounding box center [78, 95] width 9 height 7
click at [71, 94] on input "Hold" at bounding box center [68, 94] width 5 height 5
checkbox input "false"
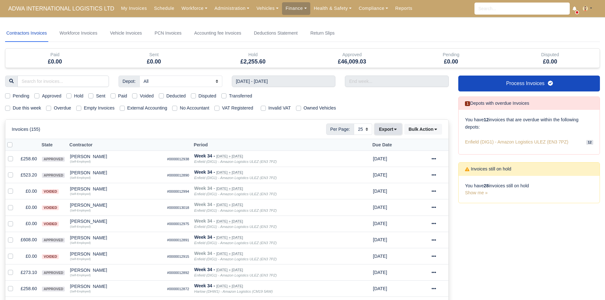
click at [381, 127] on button "Export" at bounding box center [388, 129] width 27 height 11
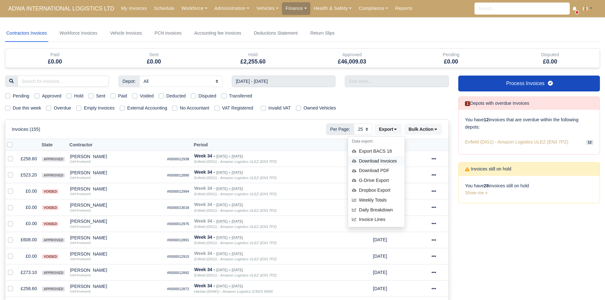
click at [378, 159] on div "Download Invoices" at bounding box center [376, 161] width 57 height 10
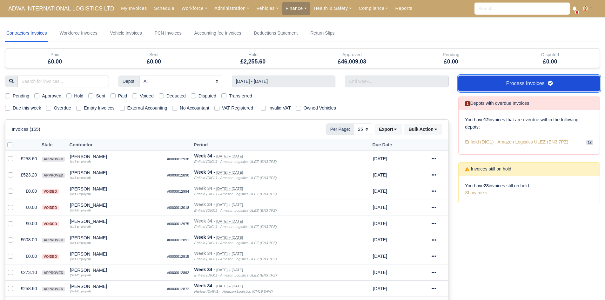
click at [500, 79] on link "Process Invoices" at bounding box center [530, 84] width 142 height 16
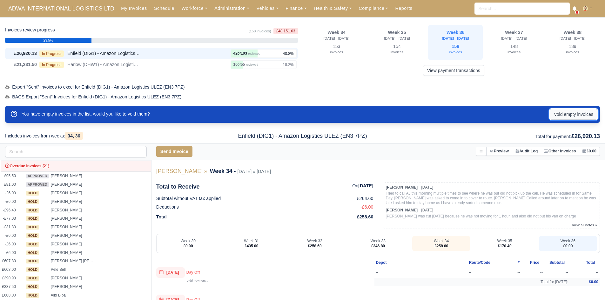
click at [575, 113] on button "Void empty invoices" at bounding box center [574, 114] width 48 height 11
click at [283, 8] on link "Finance" at bounding box center [296, 8] width 28 height 12
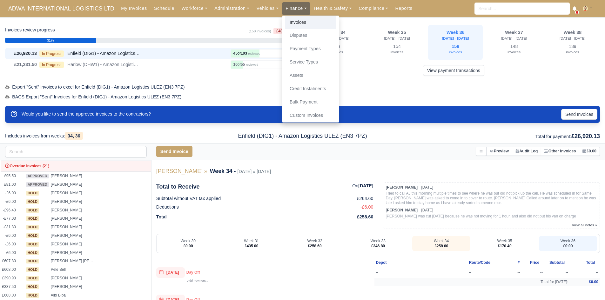
click at [287, 20] on link "Invoices" at bounding box center [310, 22] width 51 height 13
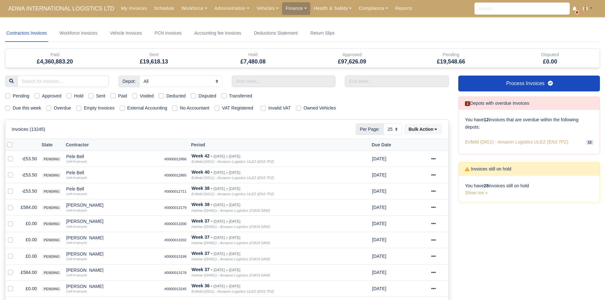
select select "25"
click at [35, 108] on label "Due this week" at bounding box center [27, 108] width 28 height 7
click at [10, 108] on input "Due this week" at bounding box center [7, 107] width 5 height 5
checkbox input "true"
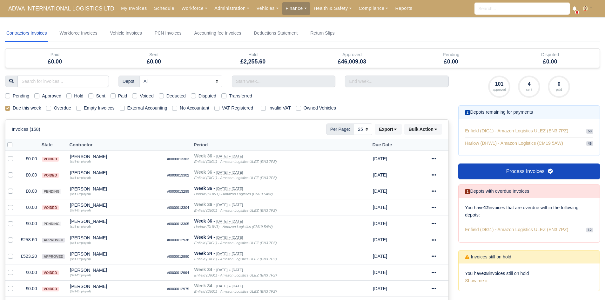
click at [16, 98] on label "Pending" at bounding box center [21, 95] width 17 height 7
click at [10, 98] on input "Pending" at bounding box center [7, 94] width 5 height 5
checkbox input "true"
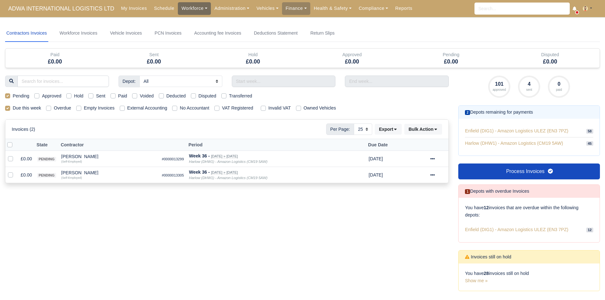
click at [187, 8] on link "Workforce" at bounding box center [194, 8] width 33 height 12
click at [188, 19] on link "Manpower" at bounding box center [206, 22] width 51 height 13
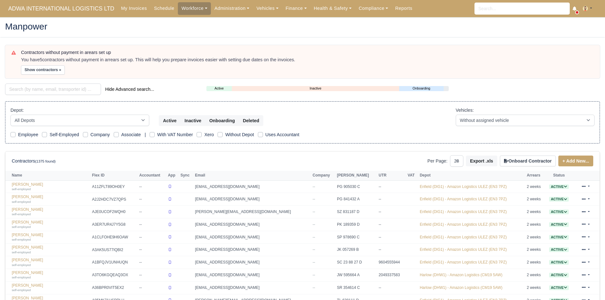
select select "25"
click at [42, 76] on div "Contractors without payment in arears set up You have 5 contractors without pay…" at bounding box center [302, 61] width 595 height 33
click at [44, 71] on button "Show contractors »" at bounding box center [43, 69] width 44 height 9
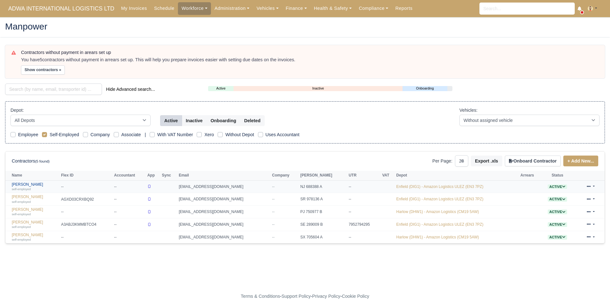
click at [22, 185] on link "[PERSON_NAME] self-employed" at bounding box center [35, 186] width 46 height 9
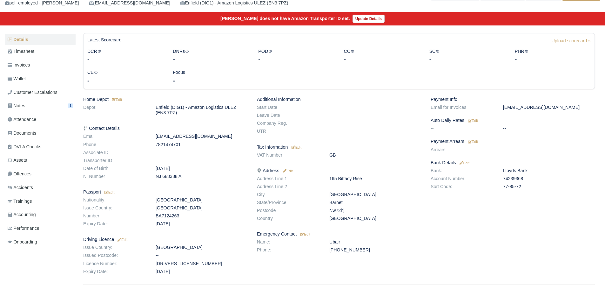
scroll to position [48, 0]
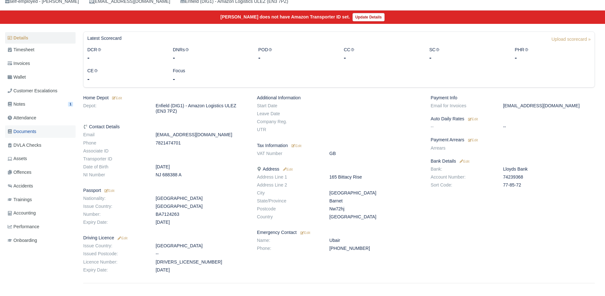
click at [38, 128] on link "Documents" at bounding box center [40, 131] width 71 height 12
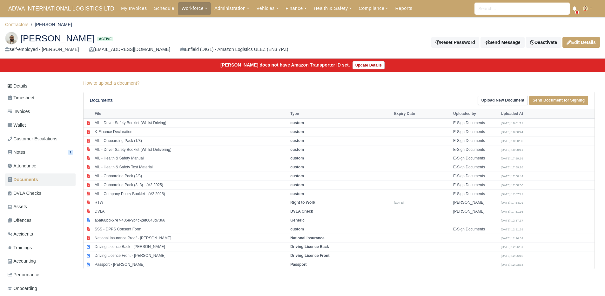
scroll to position [19, 0]
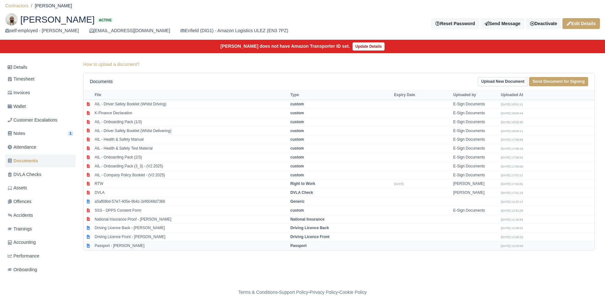
click at [131, 248] on td "Passport - [PERSON_NAME]" at bounding box center [191, 245] width 196 height 9
select select "passport"
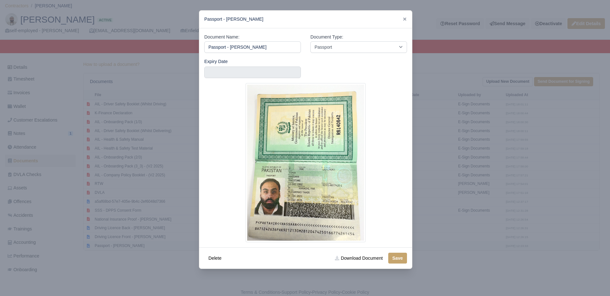
click at [131, 248] on div at bounding box center [305, 148] width 610 height 296
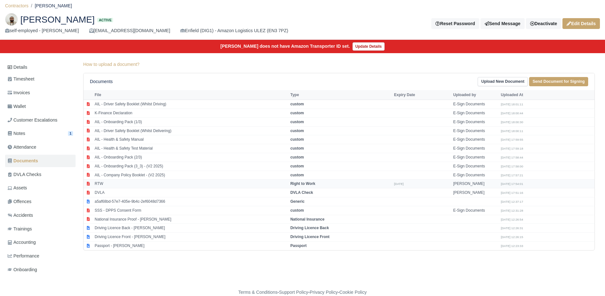
click at [112, 182] on td "RTW" at bounding box center [191, 183] width 196 height 9
select select "right-to-work"
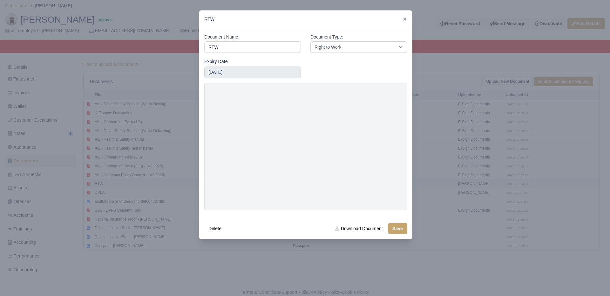
click at [112, 182] on div at bounding box center [305, 148] width 610 height 296
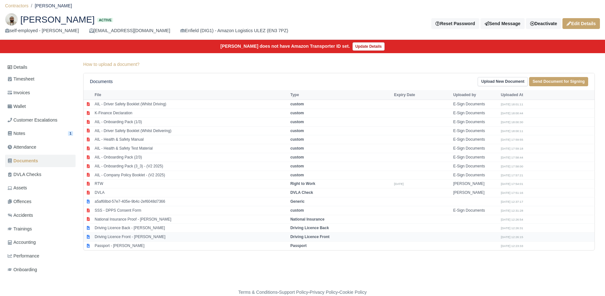
click at [118, 236] on td "Driving Licence Front - Hassaan Tahir" at bounding box center [191, 236] width 196 height 9
select select "driving-licence-front"
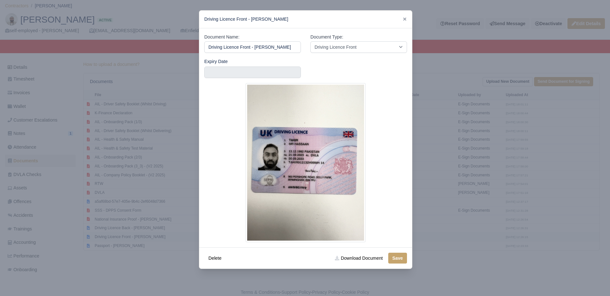
click at [118, 236] on div at bounding box center [305, 148] width 610 height 296
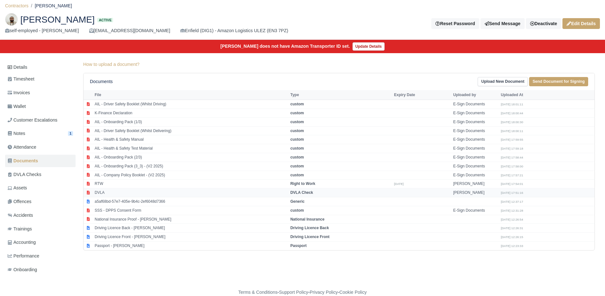
click at [123, 189] on td "DVLA" at bounding box center [191, 192] width 196 height 9
select select "dvla-check"
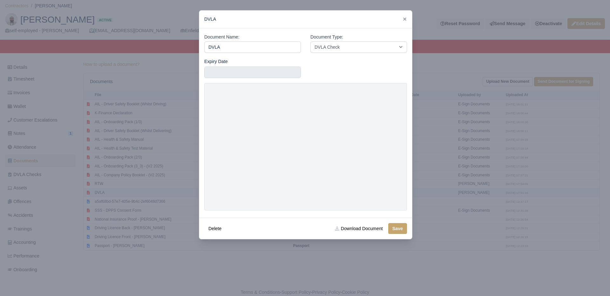
click at [123, 189] on div at bounding box center [305, 148] width 610 height 296
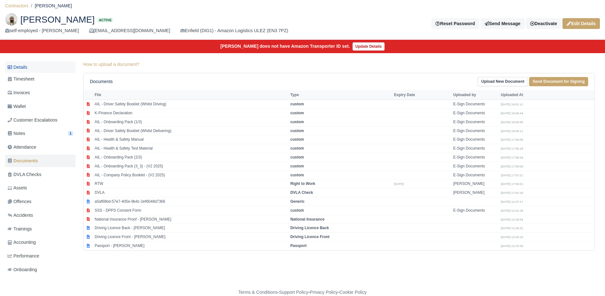
click at [35, 63] on link "Details" at bounding box center [40, 67] width 71 height 12
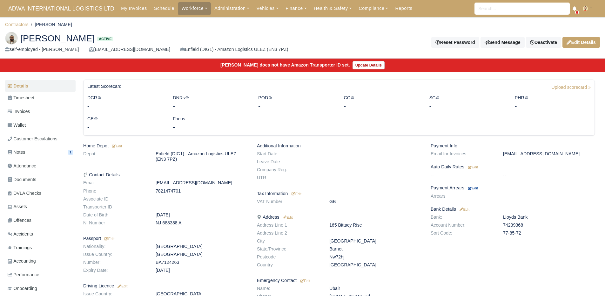
click at [475, 185] on link "Edit" at bounding box center [472, 187] width 11 height 5
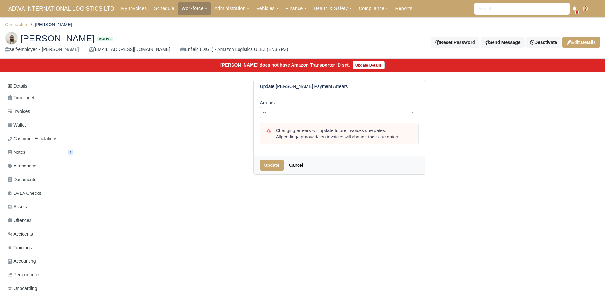
click at [309, 115] on span "--" at bounding box center [340, 112] width 158 height 8
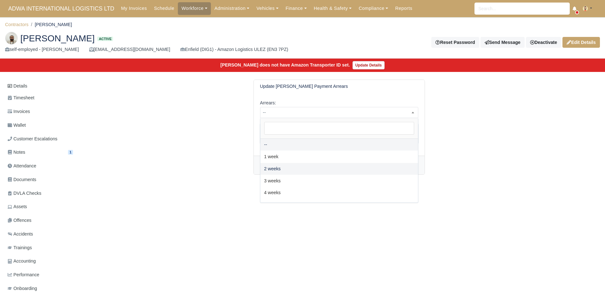
select select "2W"
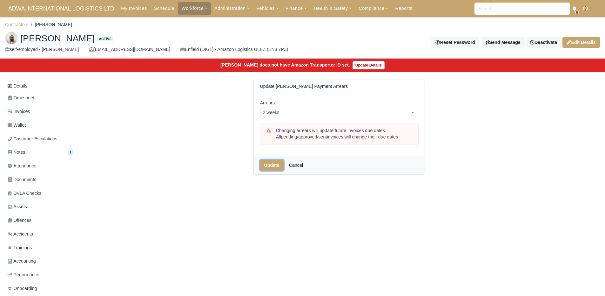
click at [273, 165] on button "Update" at bounding box center [272, 165] width 24 height 11
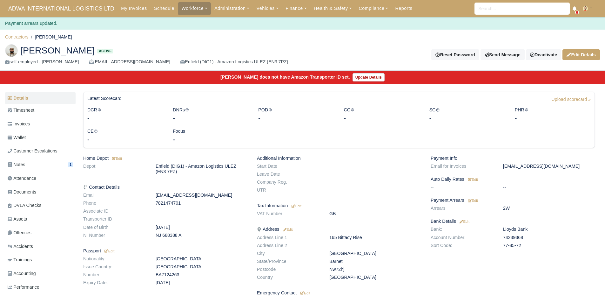
click at [21, 41] on div "Hassaan Tahir Active self-employed - Hassaan Tahir hassaantahir1312@gmail.com E…" at bounding box center [302, 55] width 605 height 32
click at [24, 36] on link "Contractors" at bounding box center [17, 36] width 24 height 5
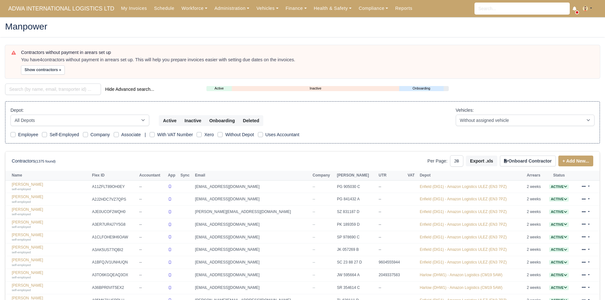
select select "25"
click at [51, 70] on button "Show contractors »" at bounding box center [43, 69] width 44 height 9
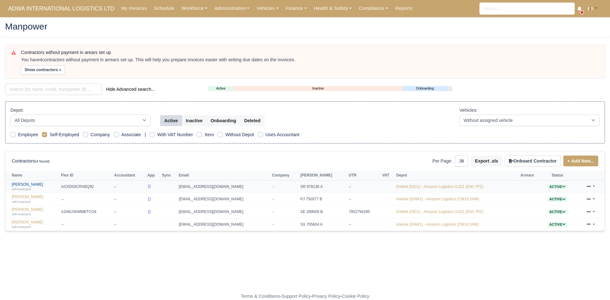
click at [31, 183] on link "[PERSON_NAME] self-employed" at bounding box center [35, 186] width 46 height 9
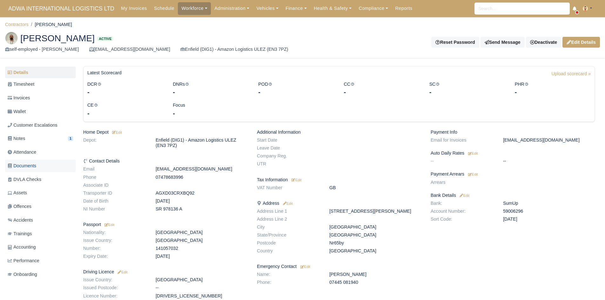
click at [23, 169] on span "Documents" at bounding box center [22, 165] width 29 height 7
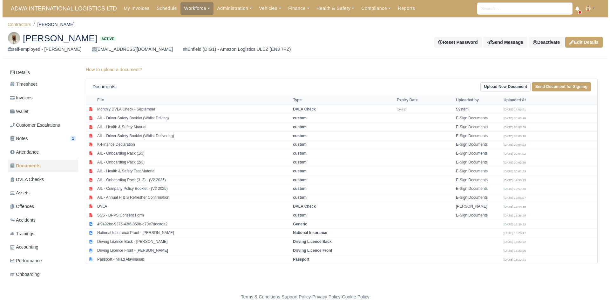
scroll to position [1, 0]
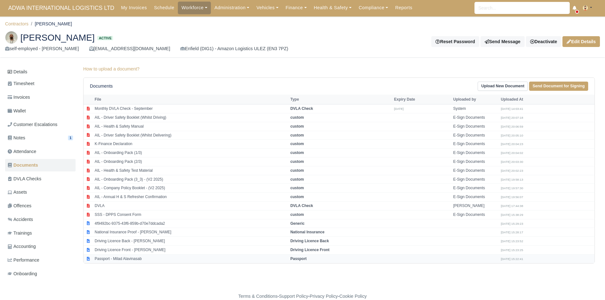
click at [137, 258] on td "Passport - Milad Alavinasab" at bounding box center [191, 259] width 196 height 9
select select "passport"
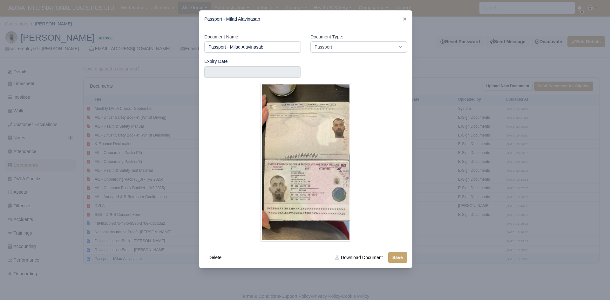
click at [137, 258] on div at bounding box center [305, 150] width 610 height 300
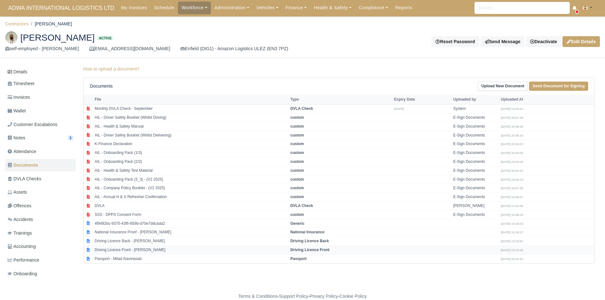
click at [130, 251] on td "Driving Licence Front - [PERSON_NAME]" at bounding box center [191, 250] width 196 height 9
select select "driving-licence-front"
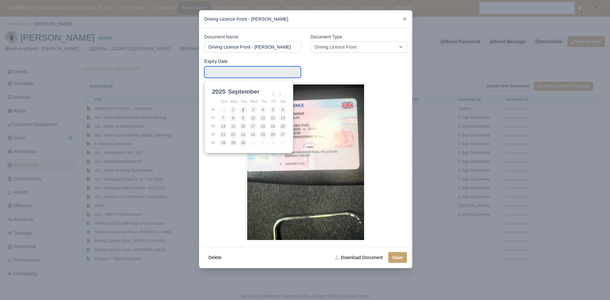
click at [213, 71] on input "Use the arrow keys to pick a date" at bounding box center [252, 71] width 97 height 11
click at [222, 90] on select "2025 2026 2027 2028 2029 2030 2031 2032 2033 2034 2035 2036 2037 2038 2039 2040…" at bounding box center [225, 93] width 29 height 13
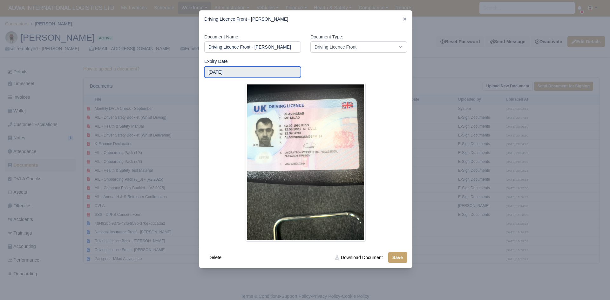
click at [240, 67] on input "2030-09-29" at bounding box center [252, 71] width 97 height 11
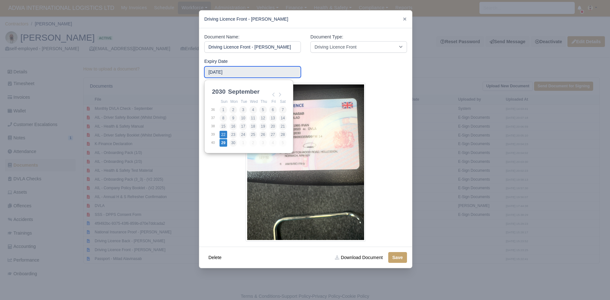
type input "2030-09-22"
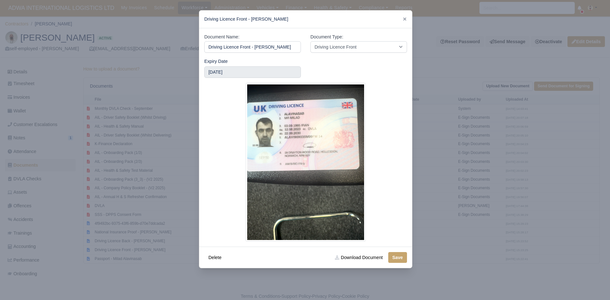
click at [399, 252] on div "Delete Download Document Save" at bounding box center [305, 257] width 213 height 21
click at [399, 259] on button "Save" at bounding box center [397, 257] width 19 height 11
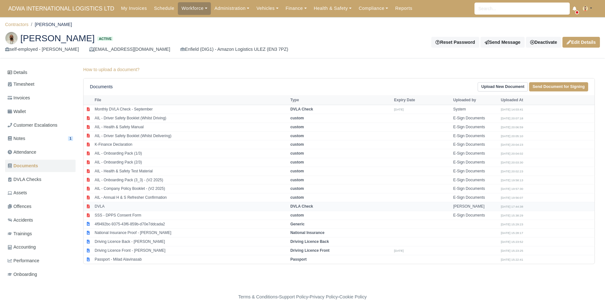
click at [122, 206] on td "DVLA" at bounding box center [191, 206] width 196 height 9
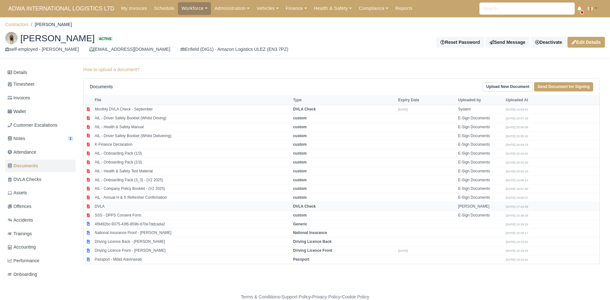
select select "dvla-check"
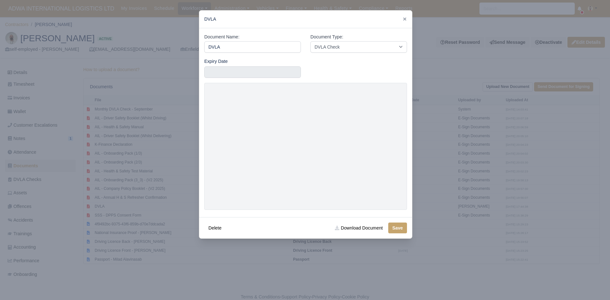
click at [118, 192] on div at bounding box center [305, 150] width 610 height 300
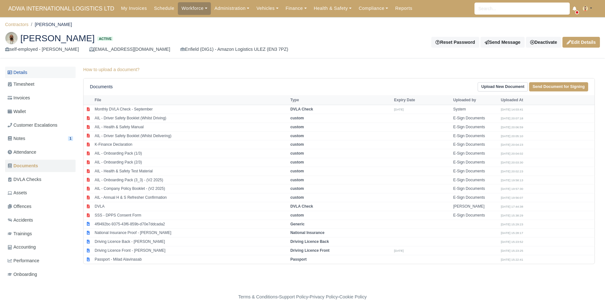
click at [49, 72] on link "Details" at bounding box center [40, 73] width 71 height 12
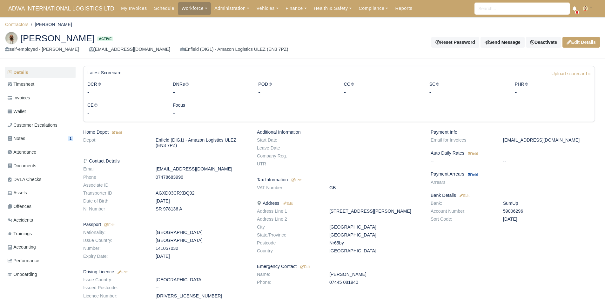
click at [474, 175] on small "Edit" at bounding box center [473, 175] width 10 height 4
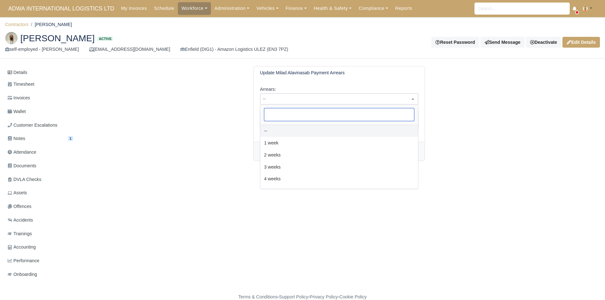
click at [350, 99] on span "--" at bounding box center [340, 99] width 158 height 8
select select "2W"
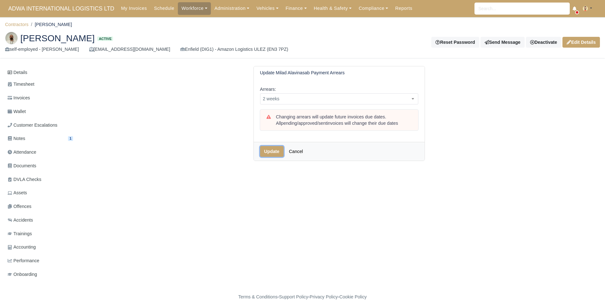
click at [272, 153] on button "Update" at bounding box center [272, 151] width 24 height 11
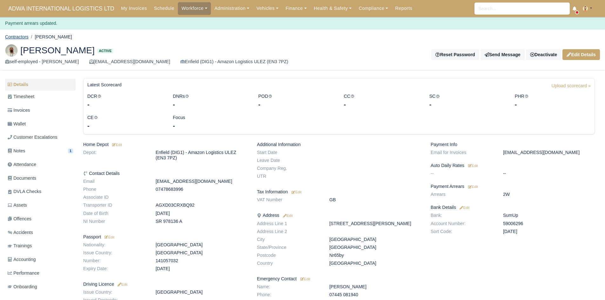
click at [23, 37] on link "Contractors" at bounding box center [17, 36] width 24 height 5
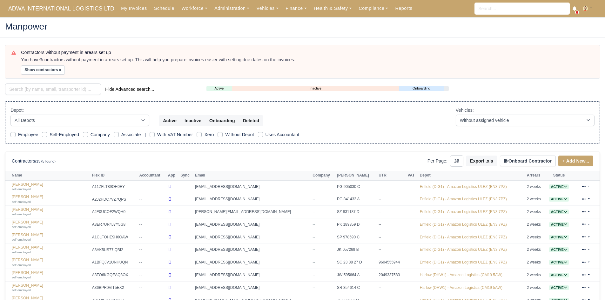
select select "25"
click at [38, 73] on button "Show contractors »" at bounding box center [43, 69] width 44 height 9
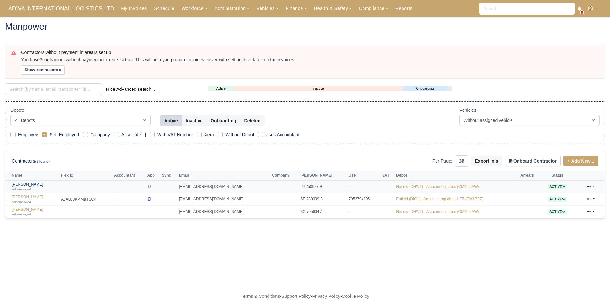
click at [40, 183] on link "[PERSON_NAME] self-employed" at bounding box center [35, 186] width 46 height 9
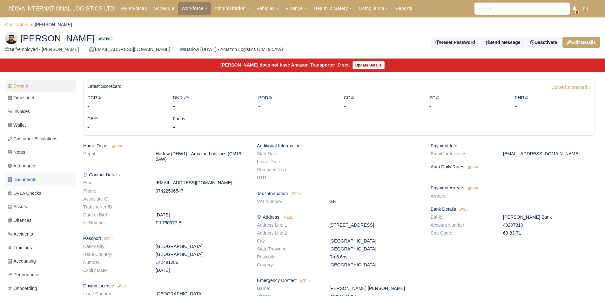
click at [40, 183] on link "Documents" at bounding box center [40, 179] width 71 height 12
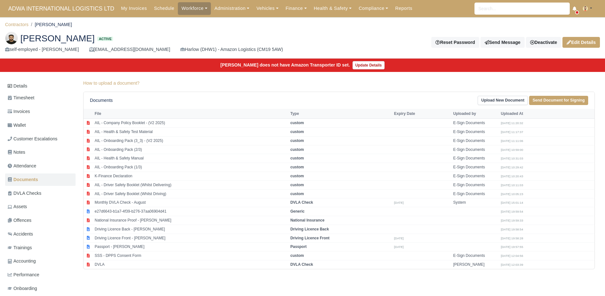
scroll to position [19, 0]
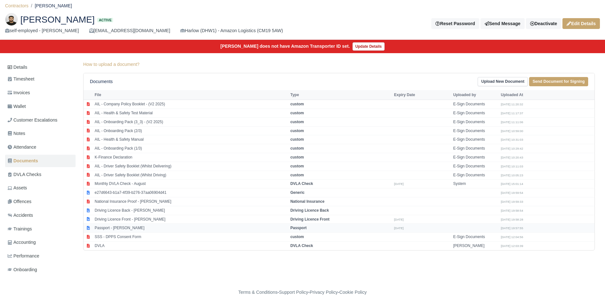
click at [198, 228] on td "Passport - Sahat Chowdhury" at bounding box center [191, 227] width 196 height 9
select select "passport"
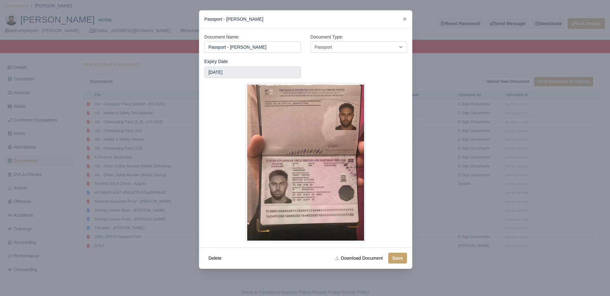
click at [175, 228] on div at bounding box center [305, 148] width 610 height 296
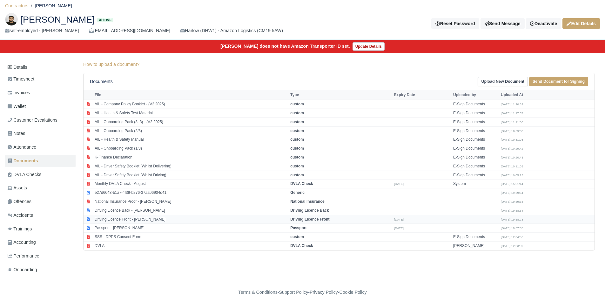
click at [156, 221] on td "Driving Licence Front - Sahat Chowdhury" at bounding box center [191, 218] width 196 height 9
select select "driving-licence-front"
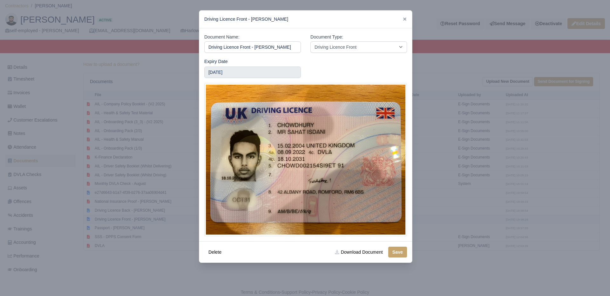
click at [156, 221] on div at bounding box center [305, 148] width 610 height 296
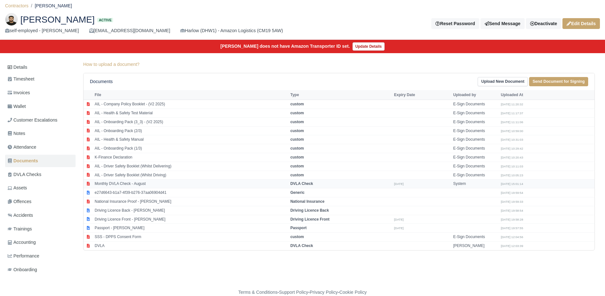
click at [139, 180] on td "Monthly DVLA Check - August" at bounding box center [191, 183] width 196 height 9
select select "dvla-check"
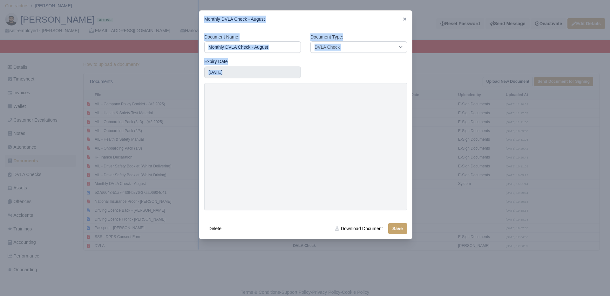
drag, startPoint x: 112, startPoint y: 167, endPoint x: 205, endPoint y: 165, distance: 93.1
click at [18, 62] on div at bounding box center [305, 148] width 610 height 296
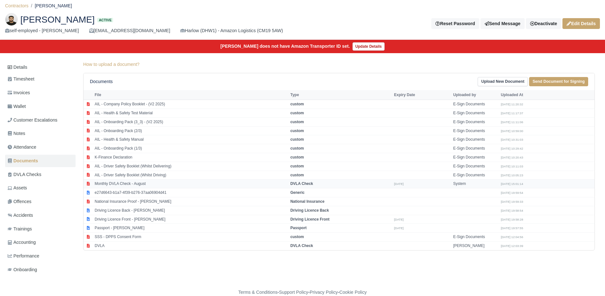
click at [144, 185] on td "Monthly DVLA Check - August" at bounding box center [191, 183] width 196 height 9
select select "dvla-check"
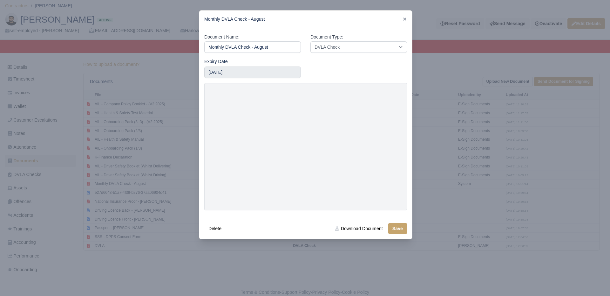
click at [124, 132] on div at bounding box center [305, 148] width 610 height 296
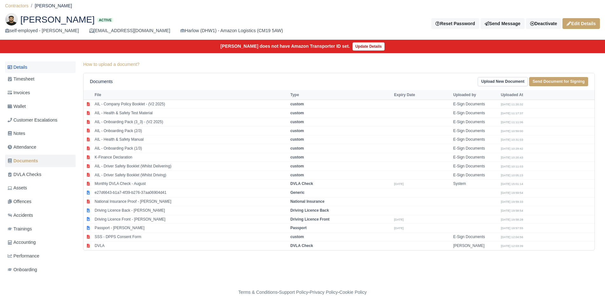
click at [37, 69] on link "Details" at bounding box center [40, 67] width 71 height 12
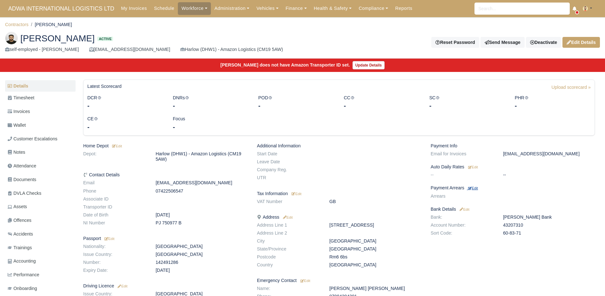
click at [475, 187] on small "Edit" at bounding box center [473, 188] width 10 height 4
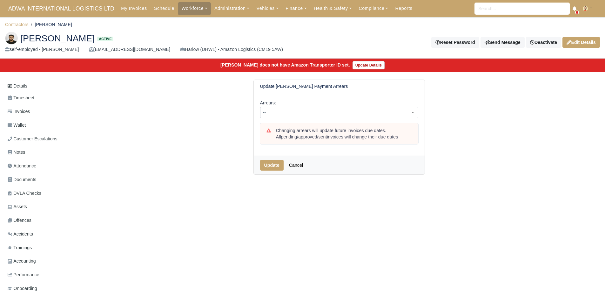
click at [337, 118] on body "ADWA INTERNATIONAL LOGISTICS LTD My Invoices Schedule Workforce Manpower Expiri…" at bounding box center [302, 148] width 605 height 296
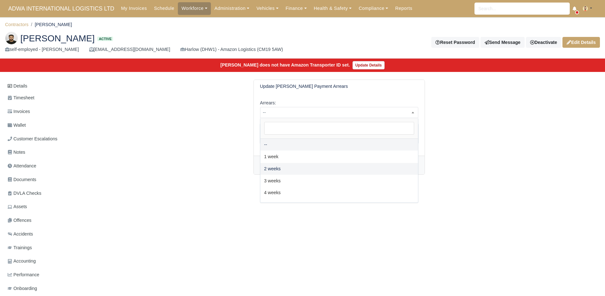
select select "2W"
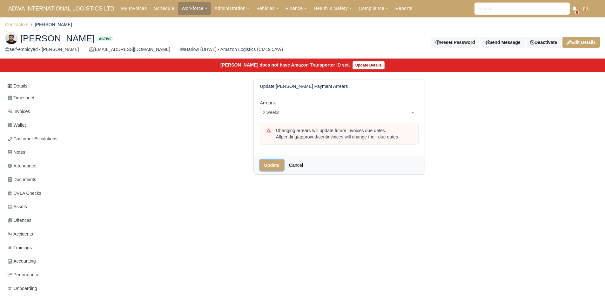
click at [274, 165] on button "Update" at bounding box center [272, 165] width 24 height 11
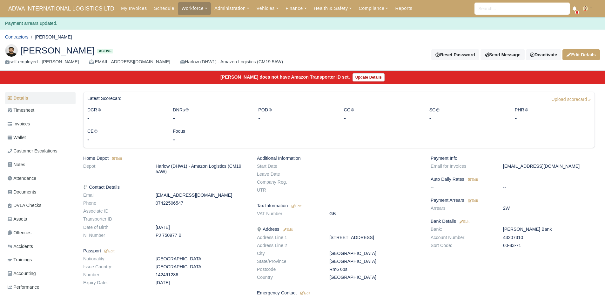
click at [20, 35] on link "Contractors" at bounding box center [17, 36] width 24 height 5
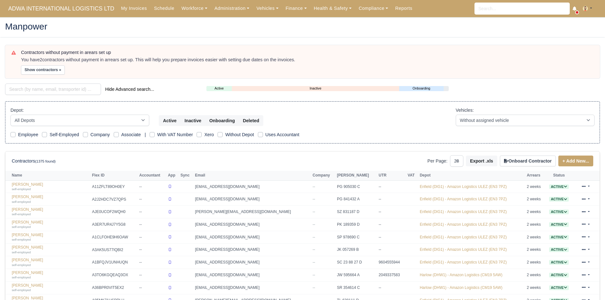
select select "25"
click at [33, 71] on button "Show contractors »" at bounding box center [43, 69] width 44 height 9
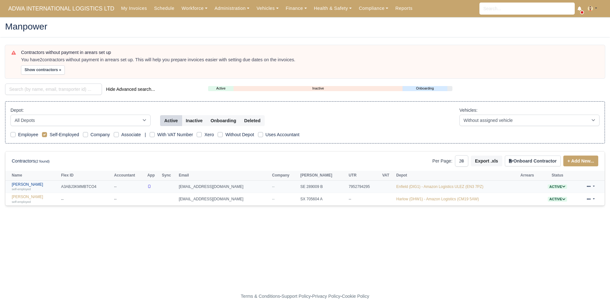
click at [25, 186] on link "[PERSON_NAME] self-employed" at bounding box center [35, 186] width 46 height 9
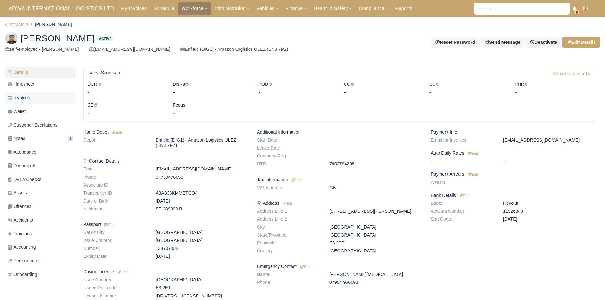
click at [32, 93] on link "Invoices" at bounding box center [40, 98] width 71 height 12
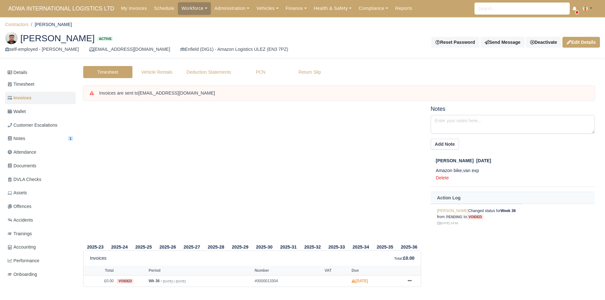
scroll to position [9, 0]
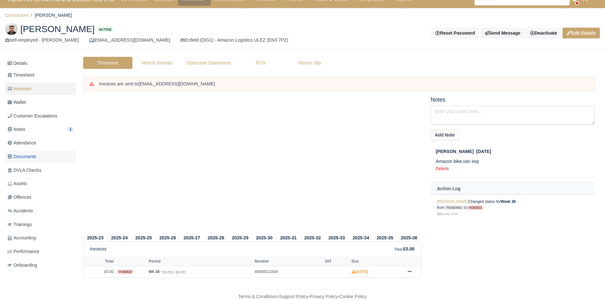
click at [32, 159] on span "Documents" at bounding box center [22, 156] width 29 height 7
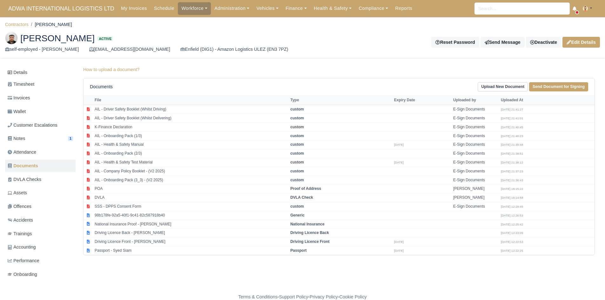
scroll to position [1, 0]
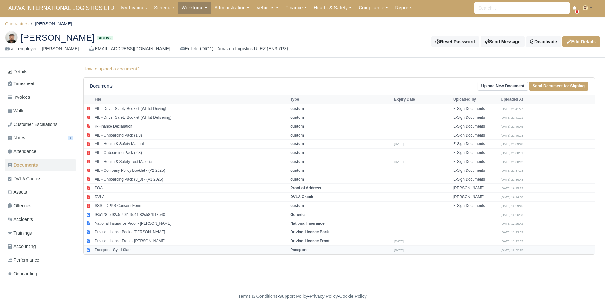
click at [126, 248] on td "Passport - Syed Siam" at bounding box center [191, 250] width 196 height 9
select select "passport"
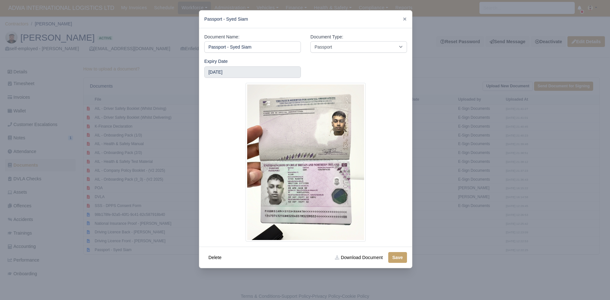
click at [99, 241] on div at bounding box center [305, 150] width 610 height 300
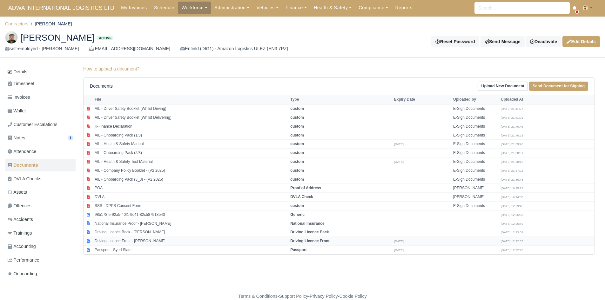
click at [129, 240] on td "Driving Licence Front - Syed Siam" at bounding box center [191, 241] width 196 height 9
select select "driving-licence-front"
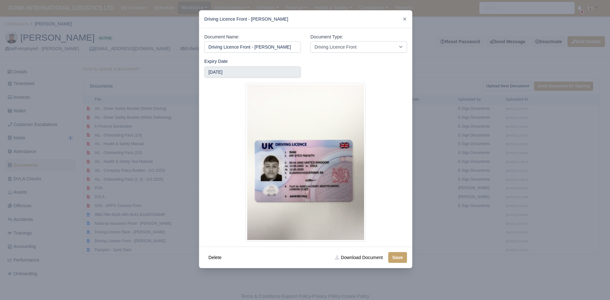
click at [128, 226] on div at bounding box center [305, 150] width 610 height 300
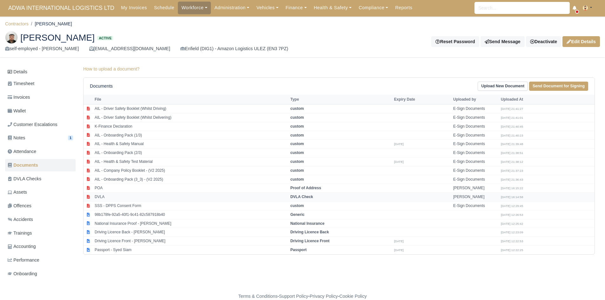
click at [107, 194] on td "DVLA" at bounding box center [191, 197] width 196 height 9
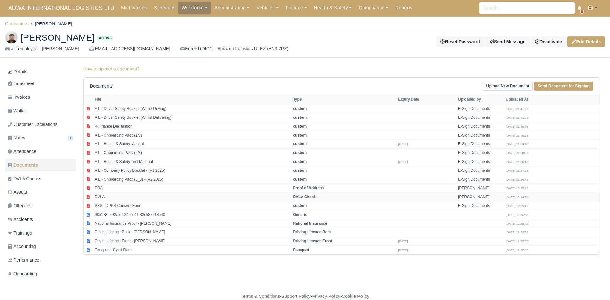
select select "dvla-check"
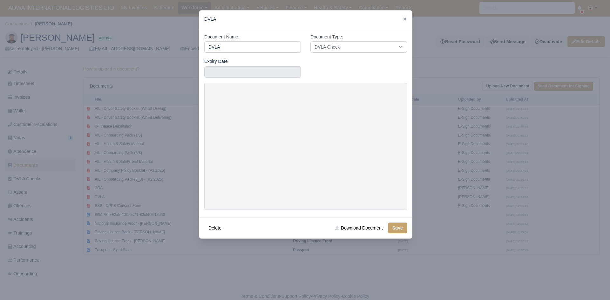
click at [23, 61] on div at bounding box center [305, 150] width 610 height 300
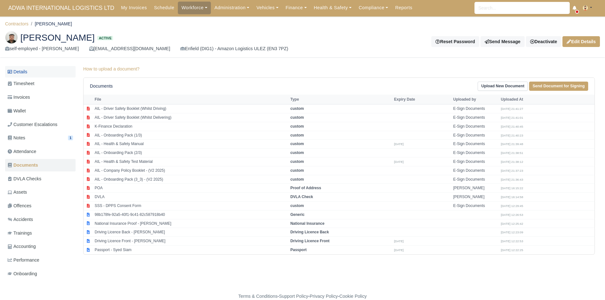
click at [25, 67] on link "Details" at bounding box center [40, 72] width 71 height 12
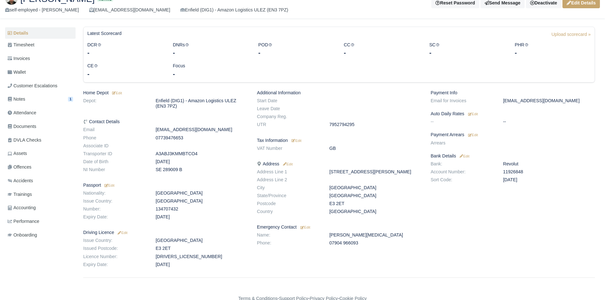
scroll to position [40, 0]
click at [473, 137] on small "Edit" at bounding box center [473, 135] width 10 height 4
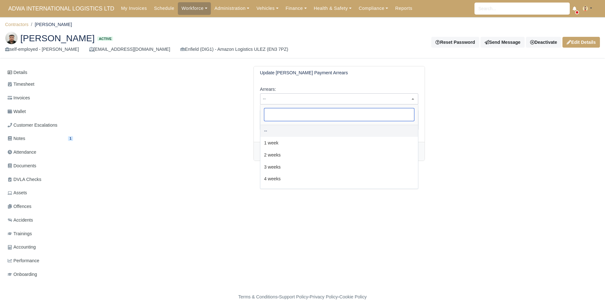
click at [289, 101] on span "--" at bounding box center [340, 99] width 158 height 8
select select "2W"
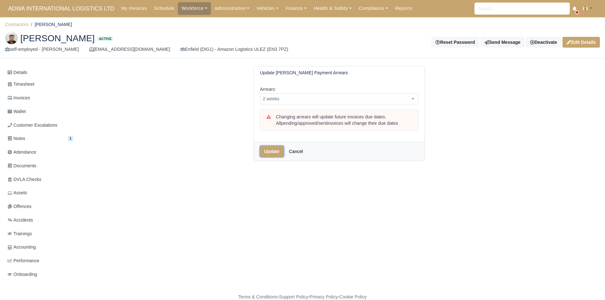
click at [274, 150] on button "Update" at bounding box center [272, 151] width 24 height 11
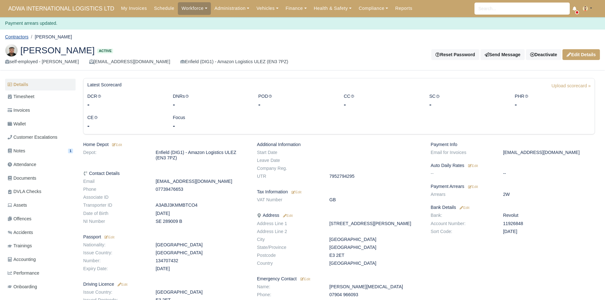
click at [22, 39] on link "Contractors" at bounding box center [17, 36] width 24 height 5
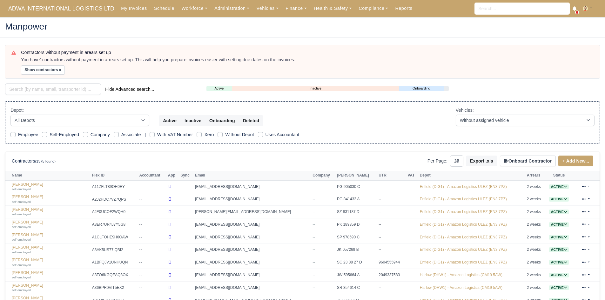
select select "25"
click at [45, 74] on button "Show contractors »" at bounding box center [43, 69] width 44 height 9
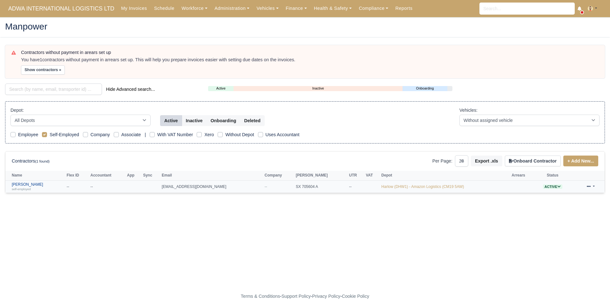
click at [38, 182] on link "Touseef Chowdhury self-employed" at bounding box center [38, 186] width 52 height 9
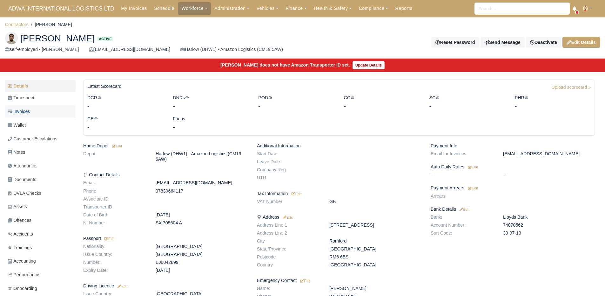
click at [42, 112] on link "Invoices" at bounding box center [40, 111] width 71 height 12
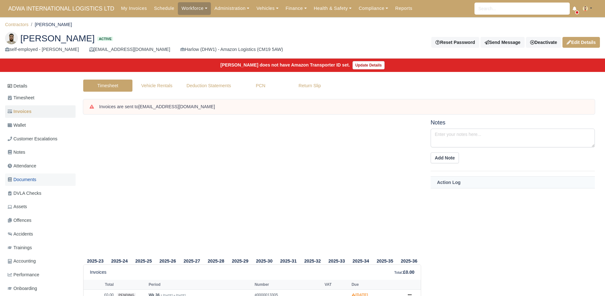
click at [43, 180] on link "Documents" at bounding box center [40, 179] width 71 height 12
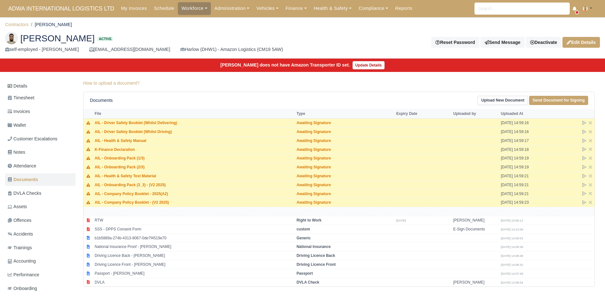
scroll to position [19, 0]
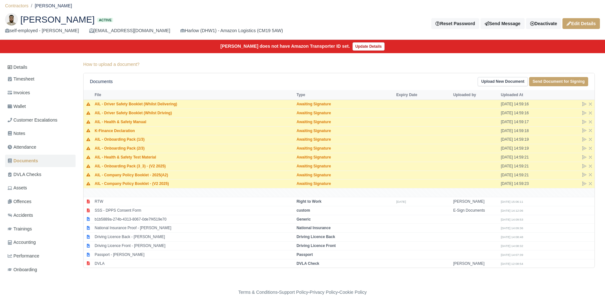
click at [128, 195] on td at bounding box center [339, 192] width 511 height 9
click at [125, 203] on td "RTW" at bounding box center [194, 201] width 202 height 9
select select "right-to-work"
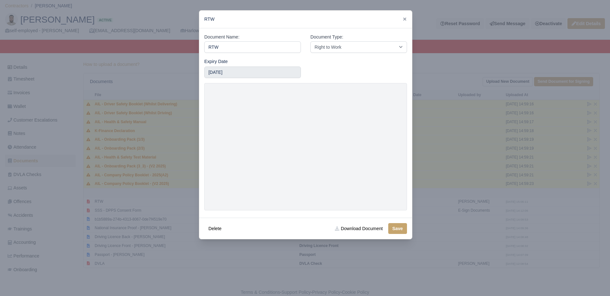
click at [204, 220] on div "Delete Download Document Save" at bounding box center [305, 227] width 213 height 21
click at [177, 230] on div at bounding box center [305, 148] width 610 height 296
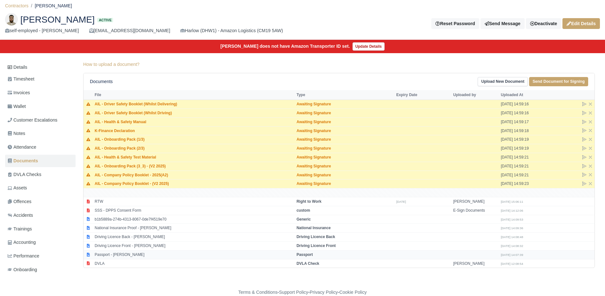
click at [117, 255] on td "Passport - Touseef Chowdhury" at bounding box center [194, 254] width 202 height 9
select select "passport"
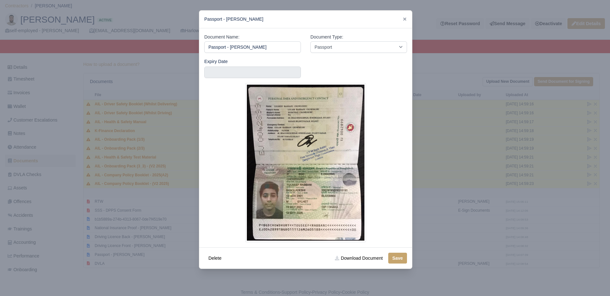
click at [116, 256] on div at bounding box center [305, 148] width 610 height 296
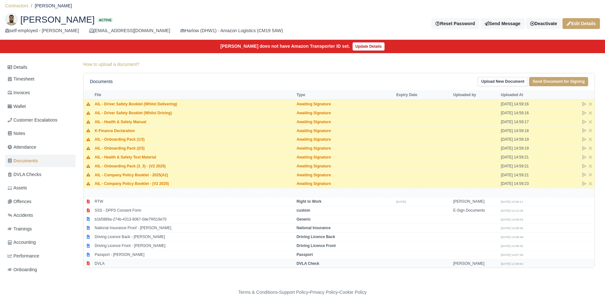
click at [100, 263] on td "DVLA" at bounding box center [194, 263] width 202 height 9
select select "dvla-check"
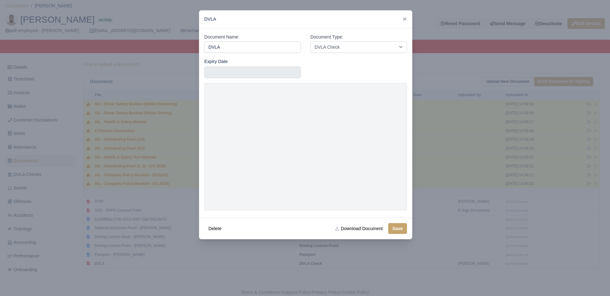
click at [158, 204] on div at bounding box center [305, 148] width 610 height 296
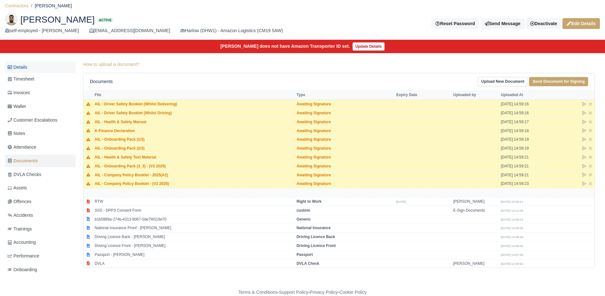
click at [48, 65] on link "Details" at bounding box center [40, 67] width 71 height 12
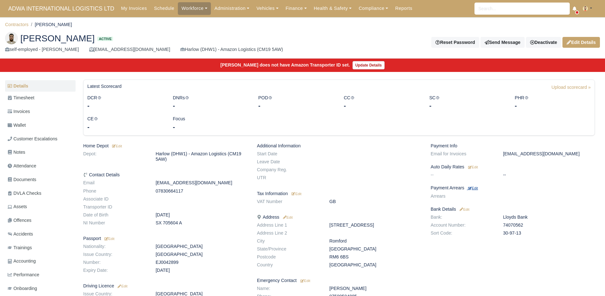
click at [478, 187] on small "Edit" at bounding box center [473, 188] width 10 height 4
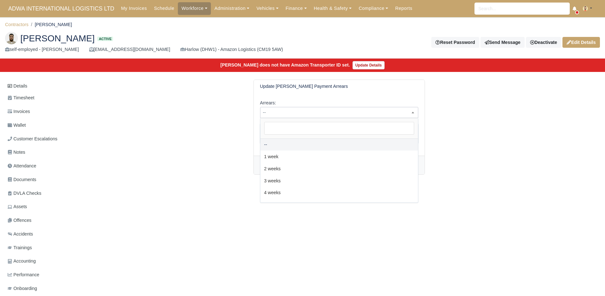
click at [316, 116] on span "--" at bounding box center [340, 112] width 158 height 8
select select "2W"
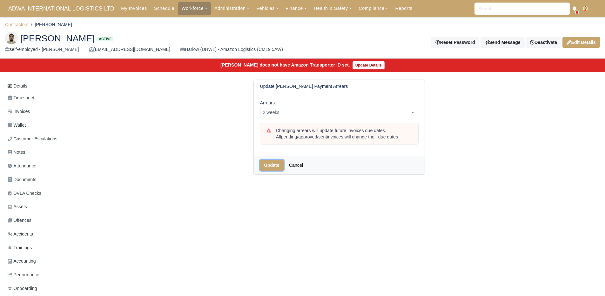
click at [269, 162] on button "Update" at bounding box center [272, 165] width 24 height 11
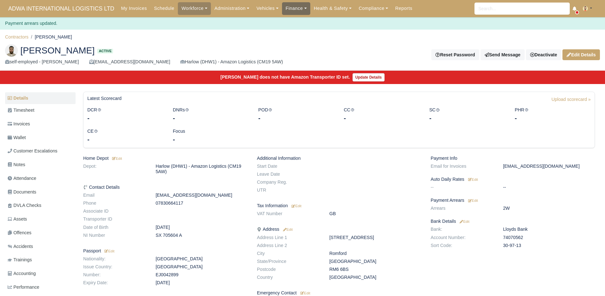
click at [291, 10] on link "Finance" at bounding box center [296, 8] width 28 height 12
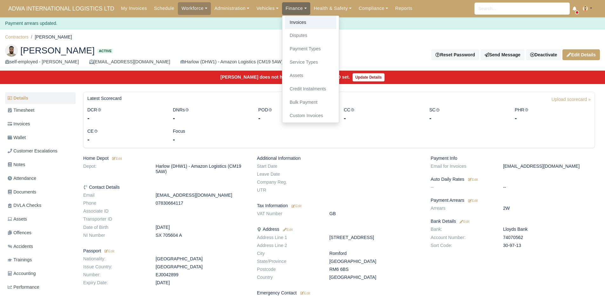
click at [295, 19] on link "Invoices" at bounding box center [310, 22] width 51 height 13
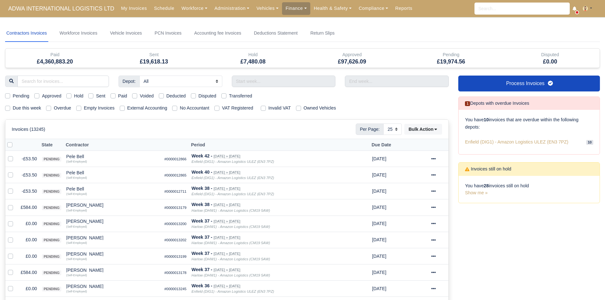
select select "25"
click at [31, 110] on label "Due this week" at bounding box center [27, 108] width 28 height 7
click at [10, 110] on input "Due this week" at bounding box center [7, 107] width 5 height 5
checkbox input "true"
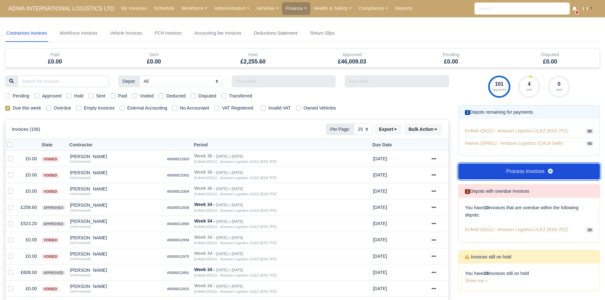
click at [501, 170] on link "Process Invoices" at bounding box center [530, 172] width 142 height 16
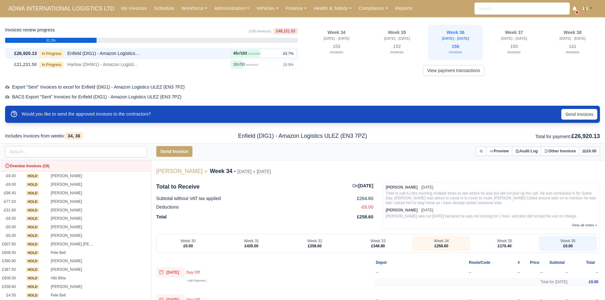
click at [598, 119] on div "Would you like to send the approved invoices to the contractors? Send Invoices" at bounding box center [302, 114] width 595 height 17
click at [576, 115] on button "Send Invoices" at bounding box center [579, 114] width 36 height 11
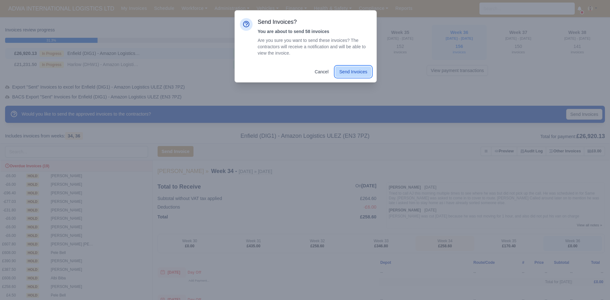
click at [364, 71] on button "Send Invoices" at bounding box center [353, 71] width 36 height 11
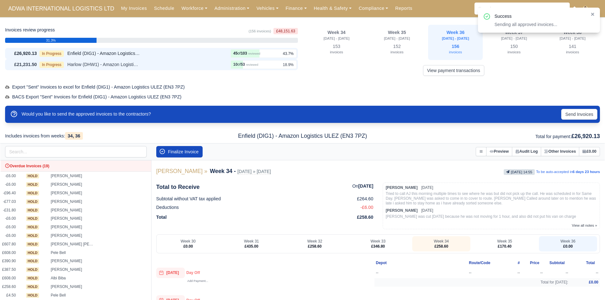
click at [159, 65] on div "In Progress Harlow (DHW1) - Amazon Logistics (CM19 5AW)" at bounding box center [133, 64] width 189 height 7
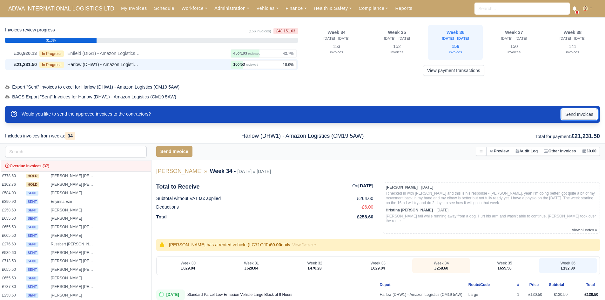
click at [585, 110] on button "Send Invoices" at bounding box center [579, 114] width 36 height 11
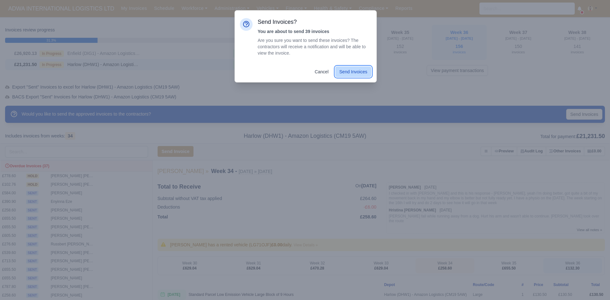
click at [357, 72] on button "Send Invoices" at bounding box center [353, 71] width 36 height 11
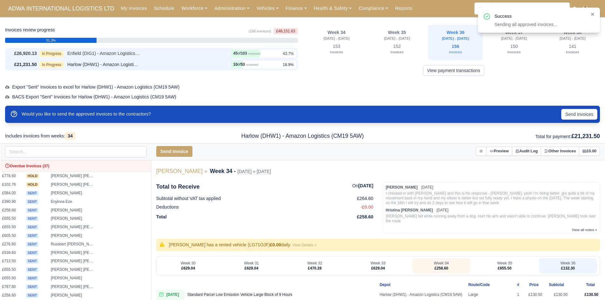
click at [112, 51] on span "Enfield (DIG1) - Amazon Logistics ULEZ (EN3 7PZ)" at bounding box center [103, 53] width 73 height 7
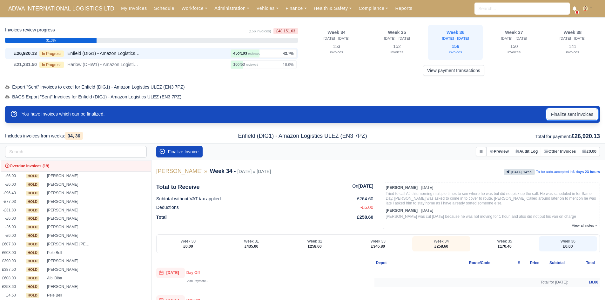
click at [569, 116] on button "Finalize sent invoices" at bounding box center [572, 114] width 51 height 11
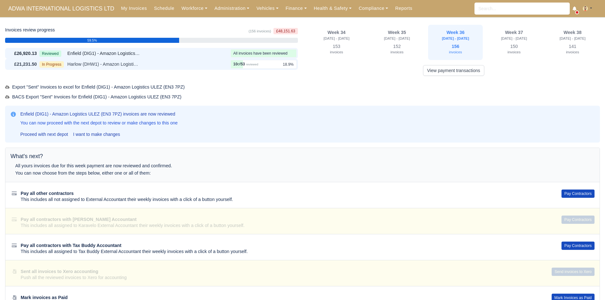
click at [176, 67] on div "In Progress Harlow (DHW1) - Amazon Logistics (CM19 5AW)" at bounding box center [133, 64] width 189 height 7
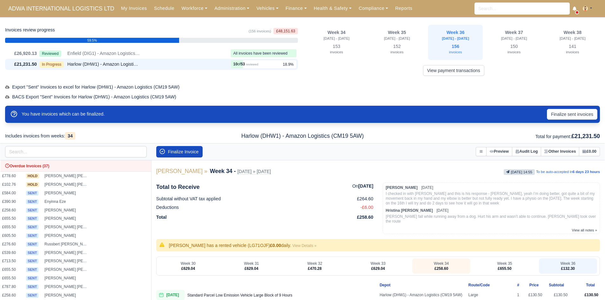
click at [571, 106] on div "You have invoices which can be finalized. Finalize sent invoices" at bounding box center [302, 114] width 595 height 17
click at [569, 111] on button "Finalize sent invoices" at bounding box center [572, 114] width 51 height 11
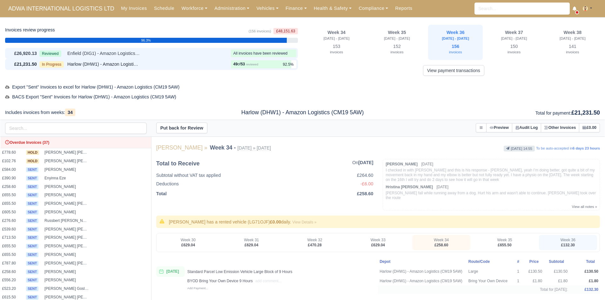
click at [160, 54] on div "Reviewed Enfield (DIG1) - Amazon Logistics ULEZ (EN3 7PZ)" at bounding box center [133, 53] width 189 height 7
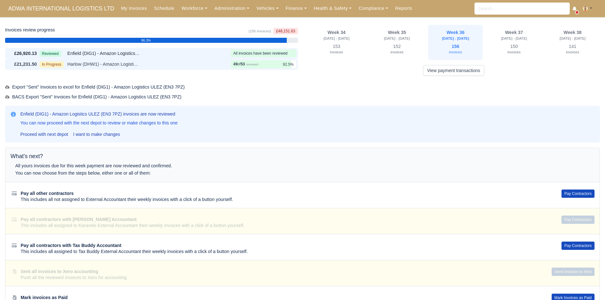
click at [160, 64] on div "In Progress Harlow (DHW1) - Amazon Logistics (CM19 5AW)" at bounding box center [133, 64] width 189 height 7
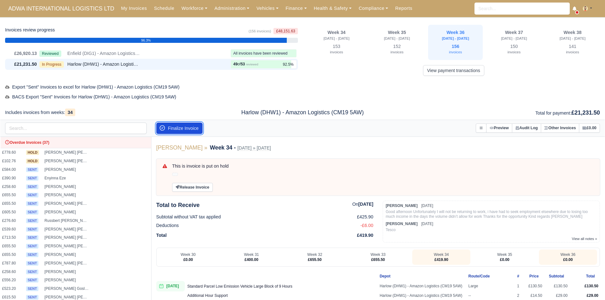
click at [187, 126] on button "Finalize Invoice" at bounding box center [179, 128] width 47 height 11
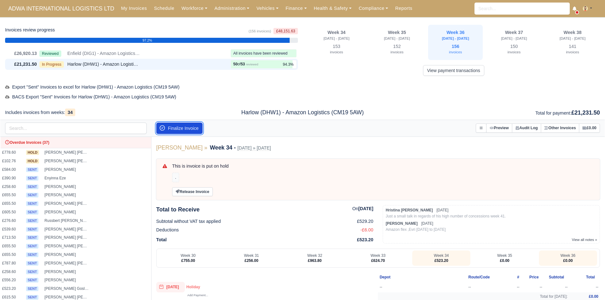
click at [187, 126] on button "Finalize Invoice" at bounding box center [179, 128] width 47 height 11
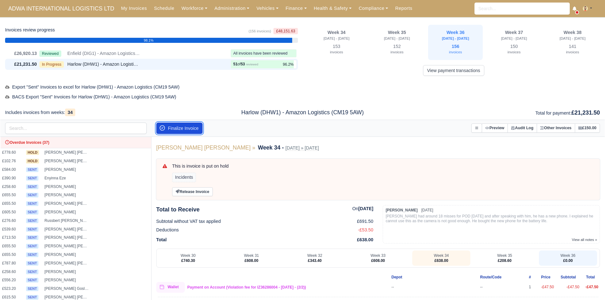
click at [187, 126] on button "Finalize Invoice" at bounding box center [179, 128] width 47 height 11
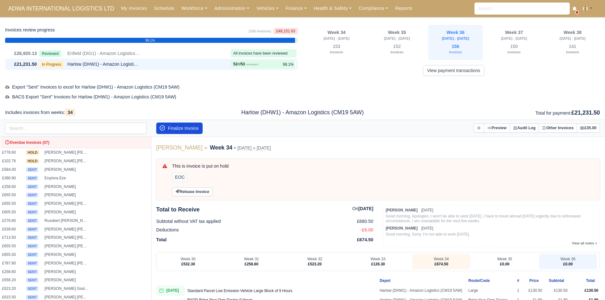
click at [187, 126] on button "Finalize Invoice" at bounding box center [179, 128] width 47 height 11
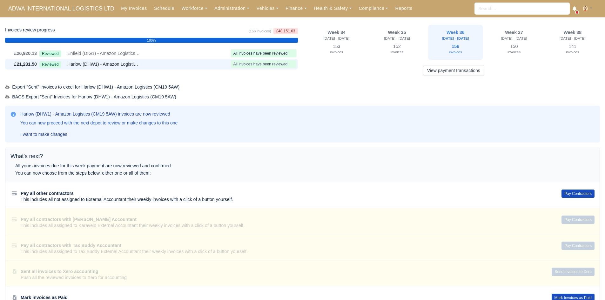
click at [226, 112] on div "Harlow (DHW1) - Amazon Logistics (CM19 5AW) invoices are now reviewed You can n…" at bounding box center [302, 124] width 585 height 27
